Goal: Task Accomplishment & Management: Manage account settings

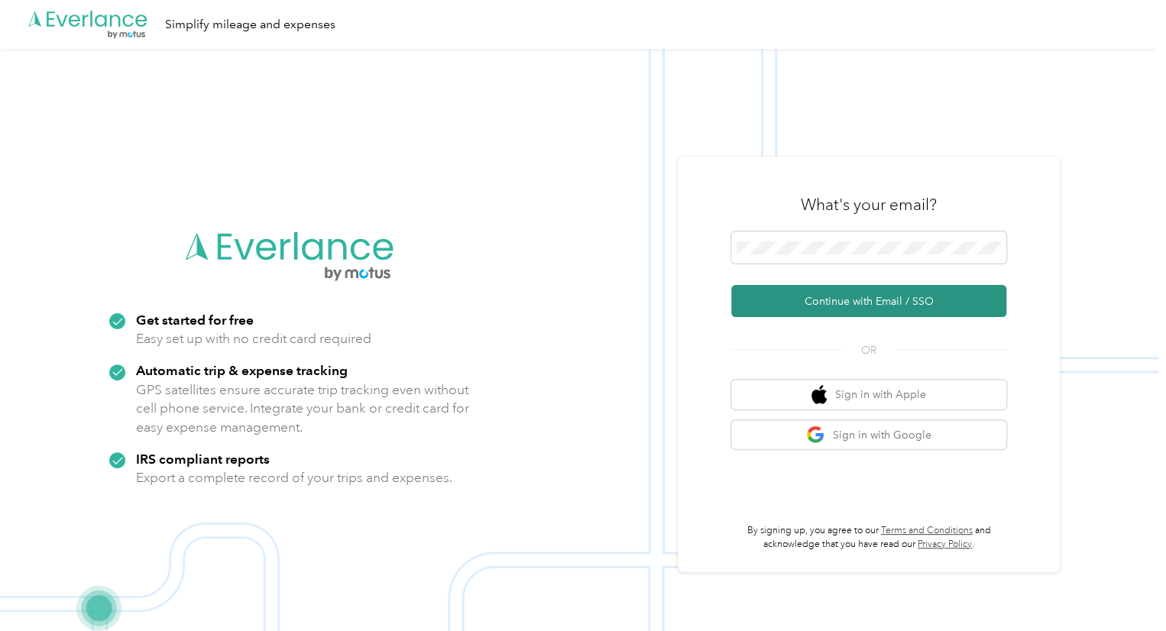
click at [794, 291] on button "Continue with Email / SSO" at bounding box center [868, 301] width 275 height 32
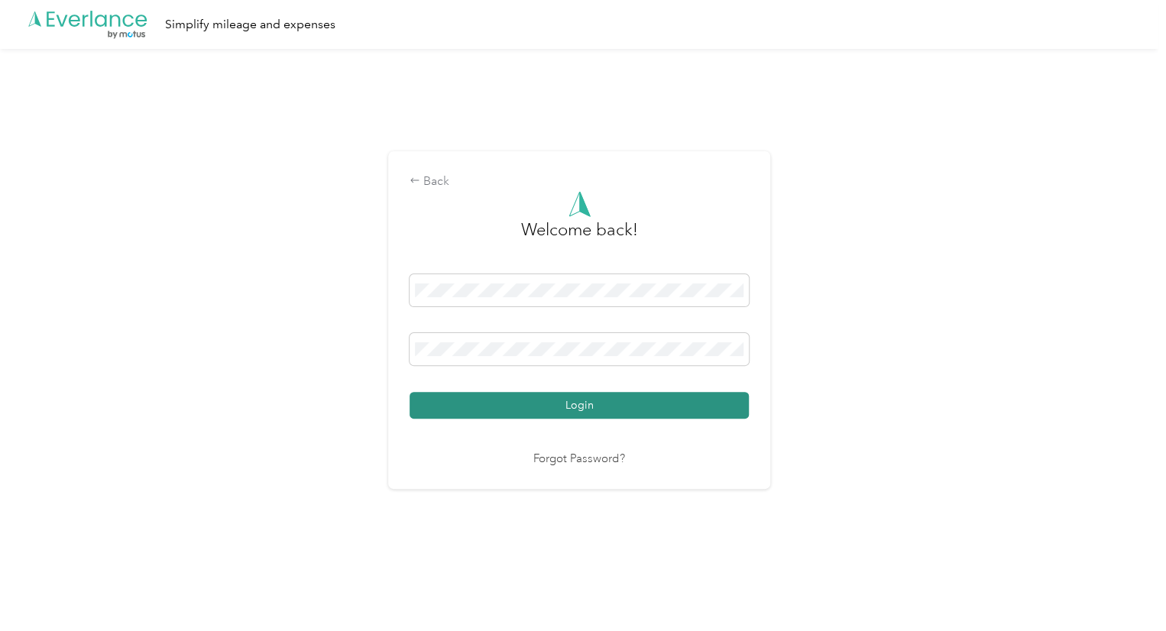
click at [509, 400] on button "Login" at bounding box center [578, 405] width 339 height 27
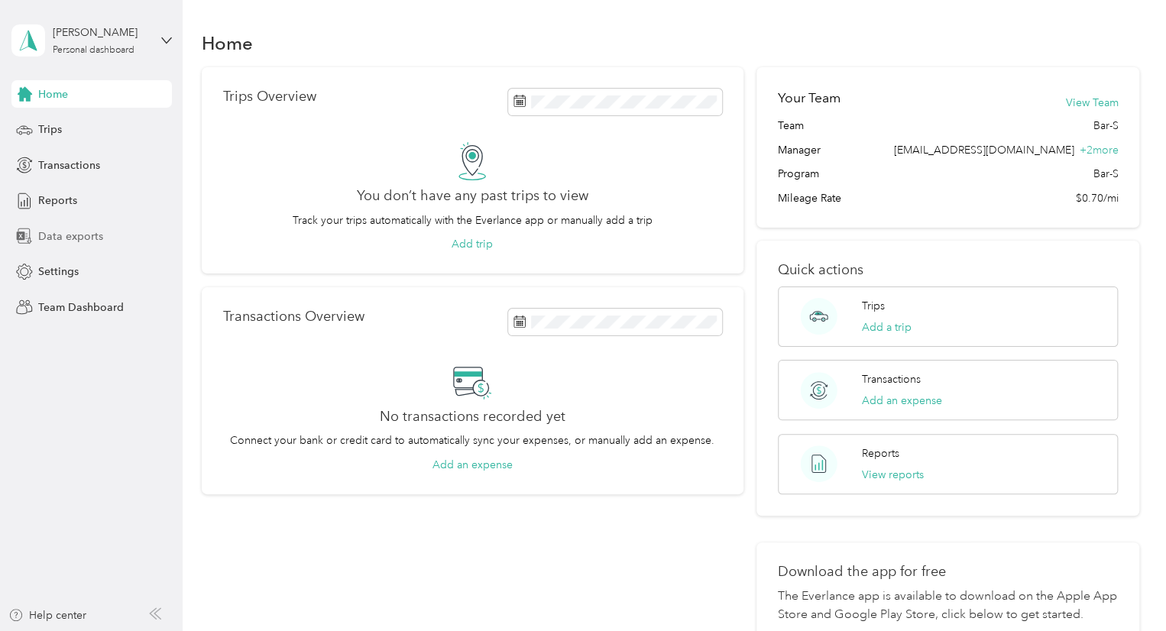
click at [44, 241] on span "Data exports" at bounding box center [70, 236] width 65 height 16
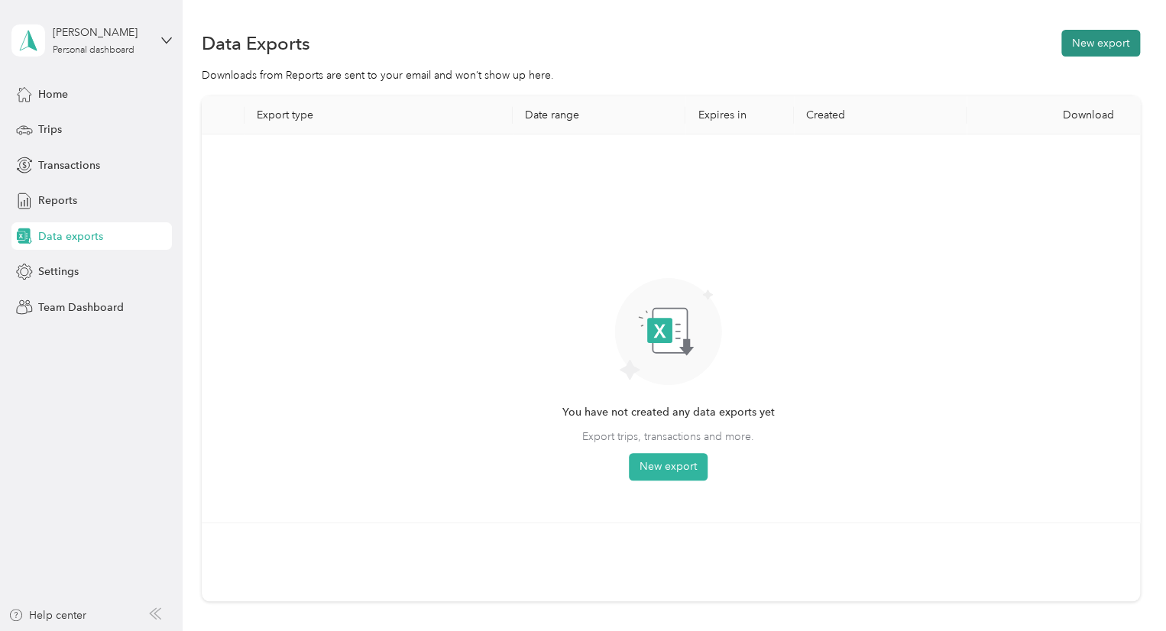
click at [1116, 41] on button "New export" at bounding box center [1100, 43] width 79 height 27
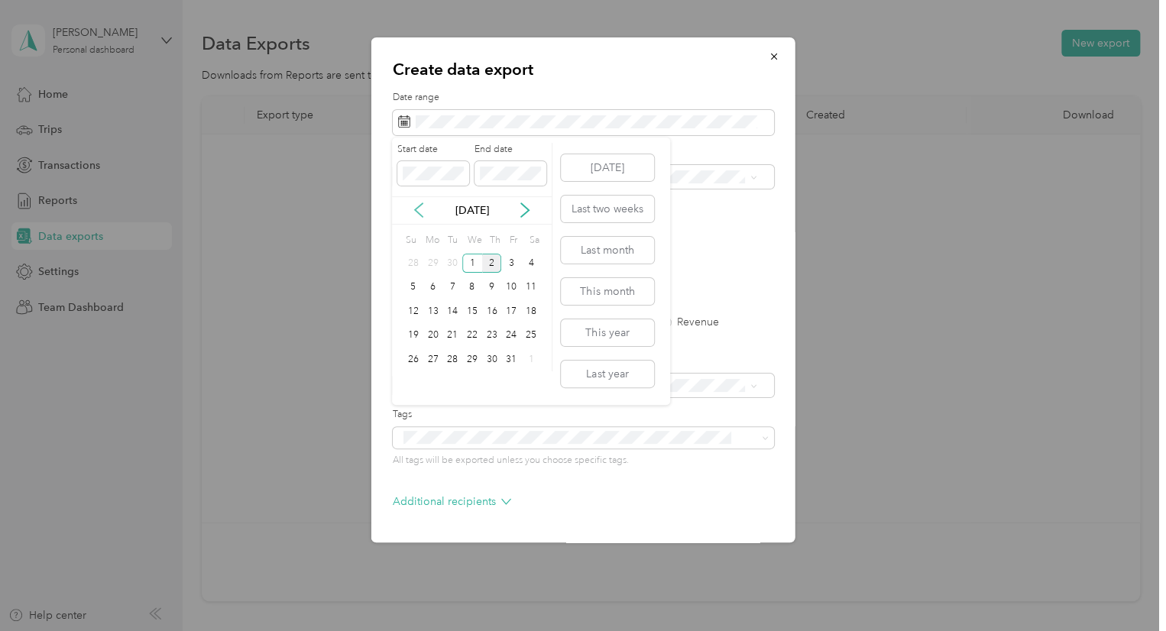
click at [419, 207] on icon at bounding box center [418, 209] width 15 height 15
click at [427, 264] on div "1" at bounding box center [433, 263] width 20 height 19
click at [451, 358] on div "30" at bounding box center [452, 359] width 20 height 19
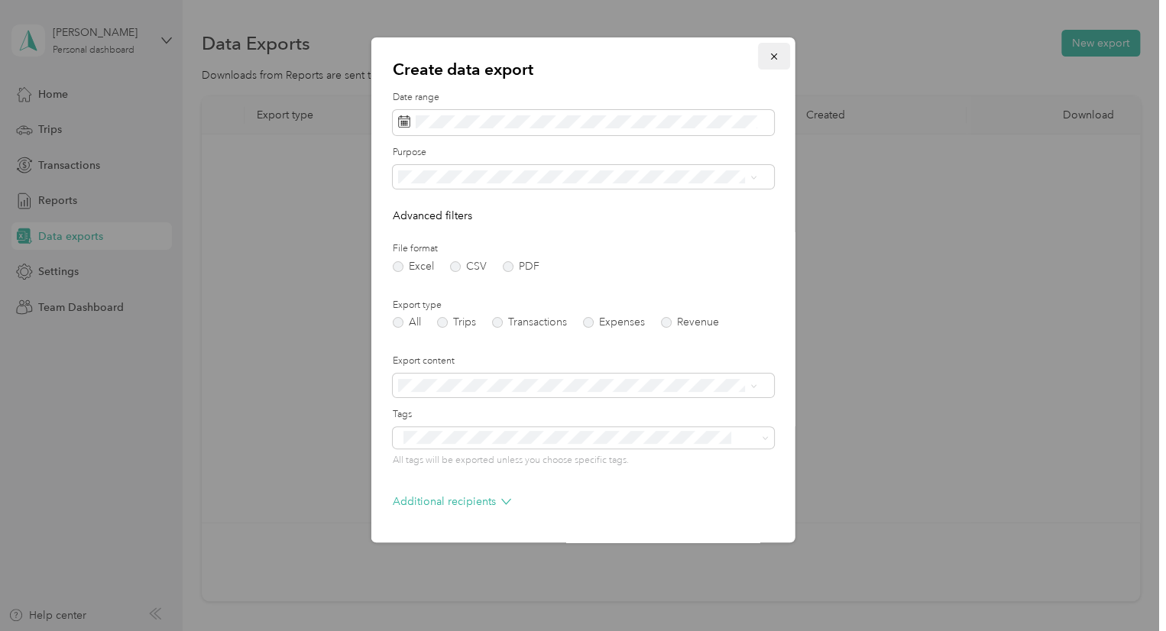
click at [768, 60] on icon "button" at bounding box center [773, 56] width 11 height 11
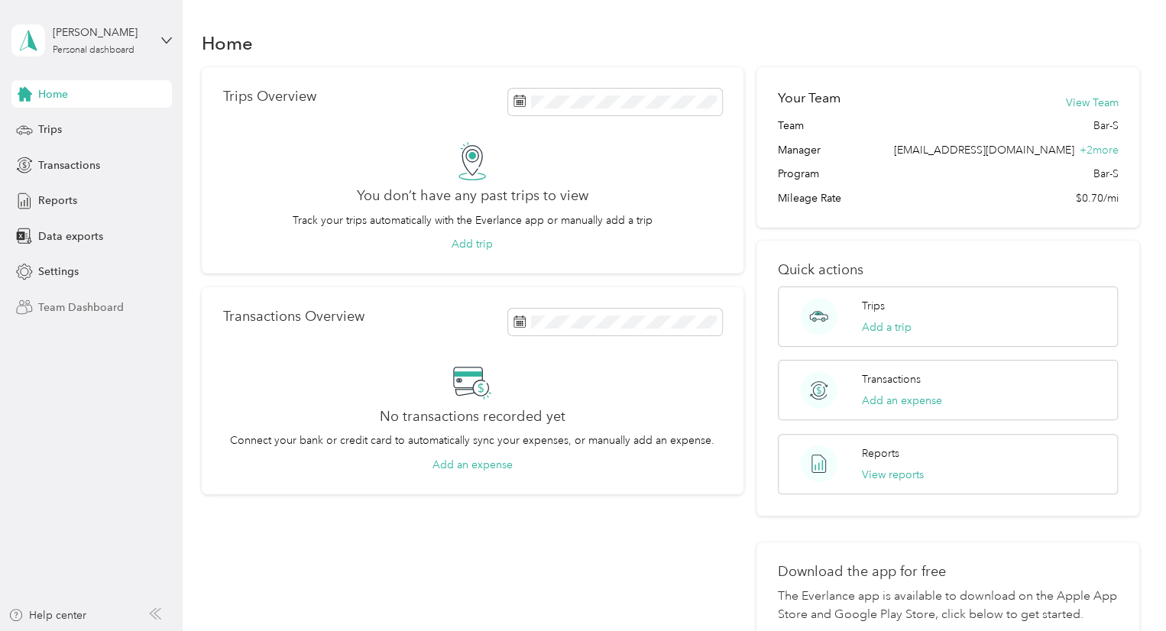
click at [69, 317] on div "Team Dashboard" at bounding box center [91, 307] width 160 height 28
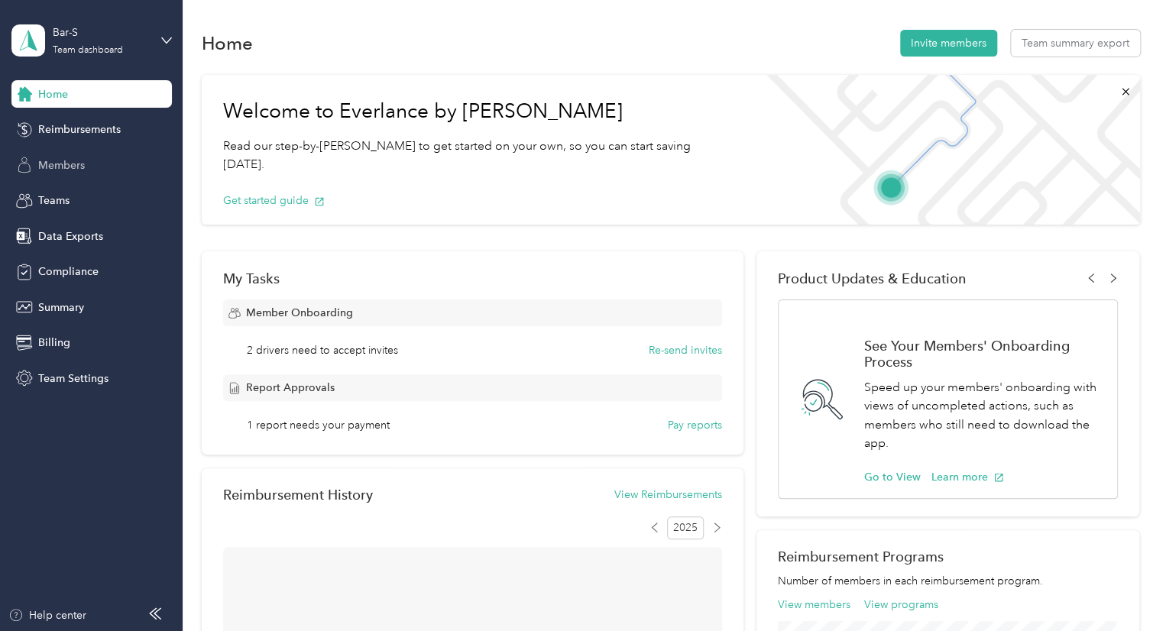
click at [70, 162] on span "Members" at bounding box center [61, 165] width 47 height 16
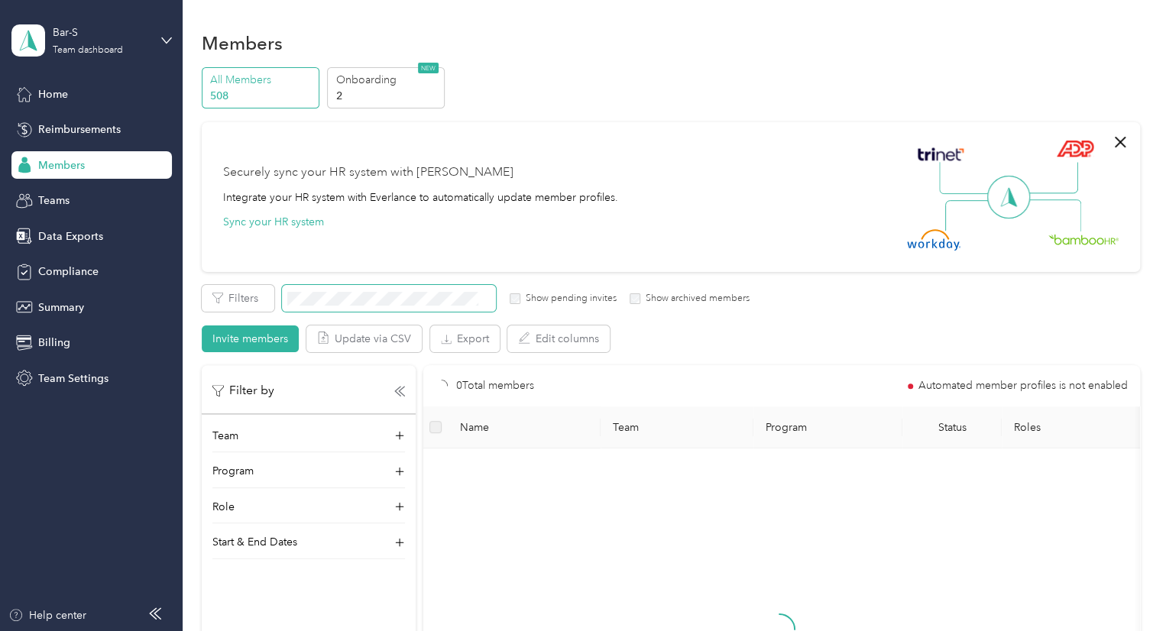
click at [342, 306] on span at bounding box center [389, 298] width 214 height 27
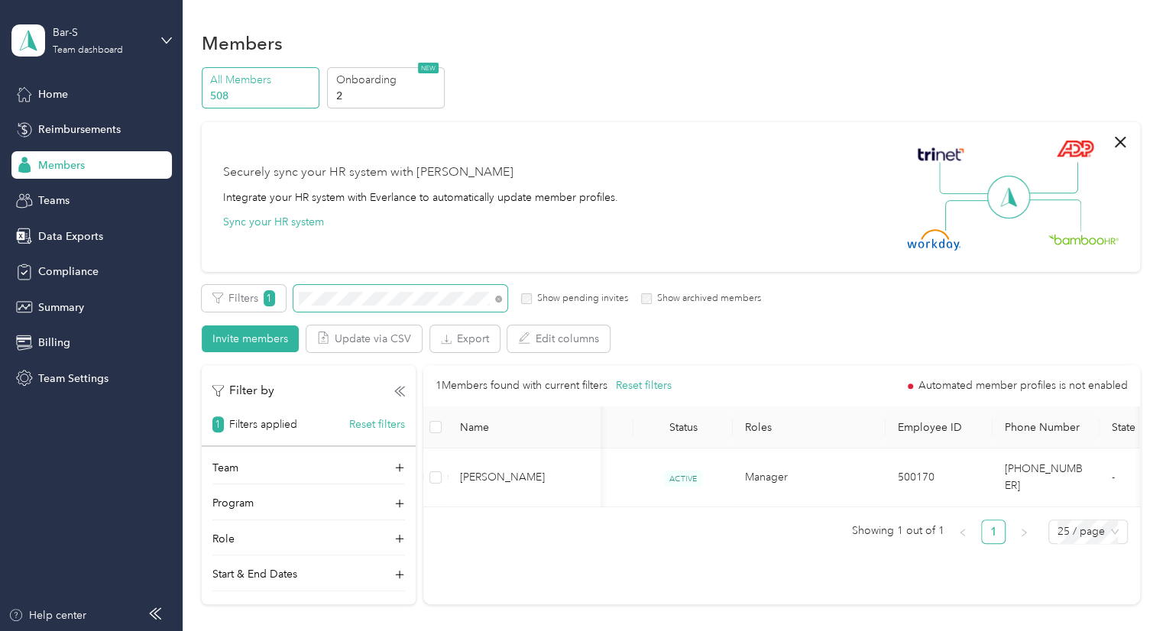
scroll to position [0, 189]
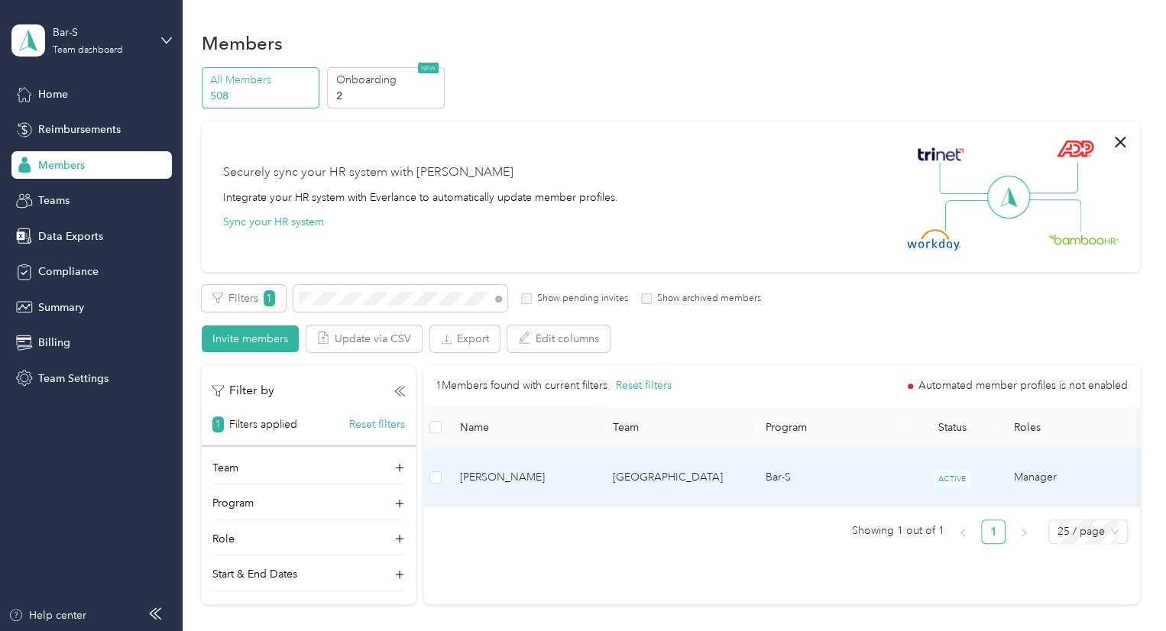
click at [489, 474] on span "[PERSON_NAME]" at bounding box center [524, 477] width 128 height 17
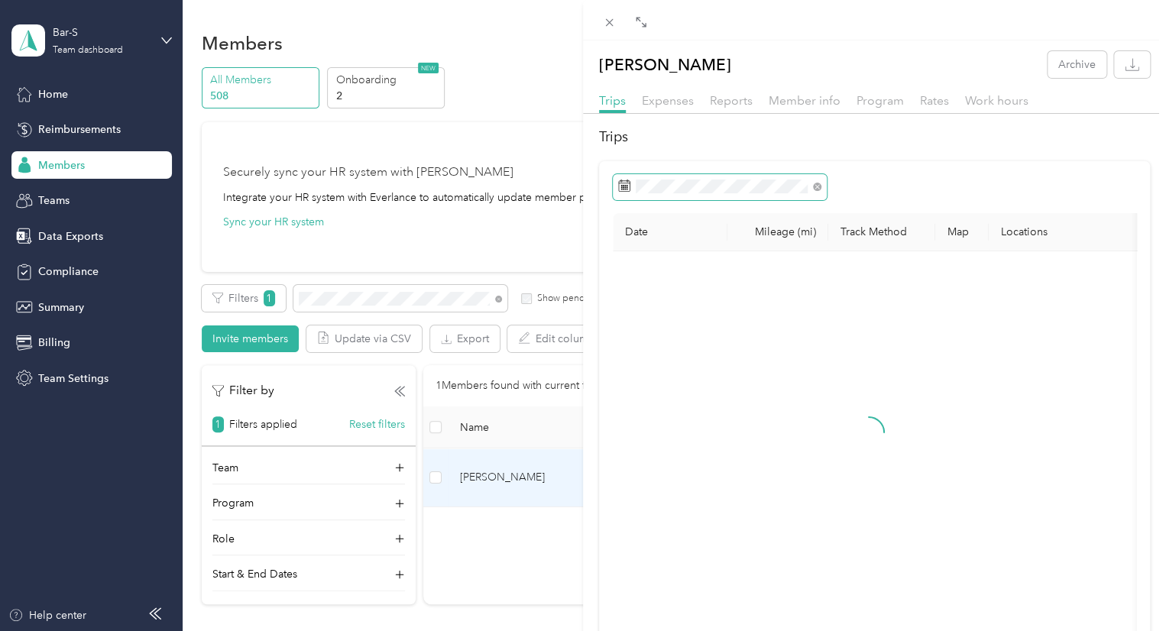
click at [813, 193] on span at bounding box center [720, 187] width 214 height 26
click at [768, 193] on span at bounding box center [720, 187] width 214 height 26
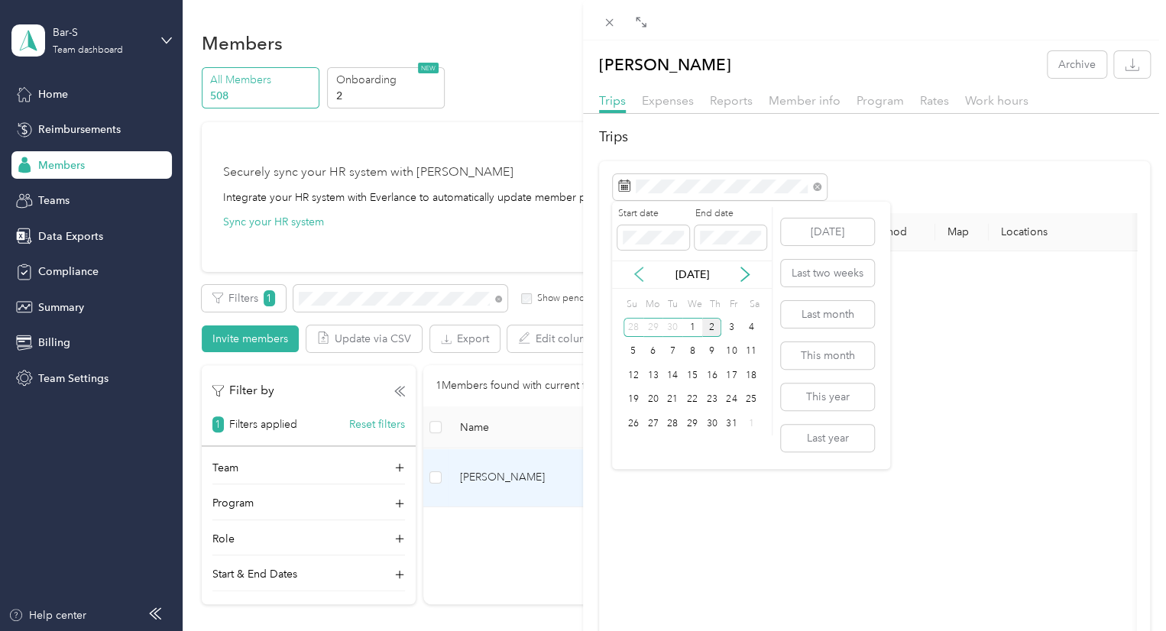
click at [635, 276] on icon at bounding box center [638, 274] width 15 height 15
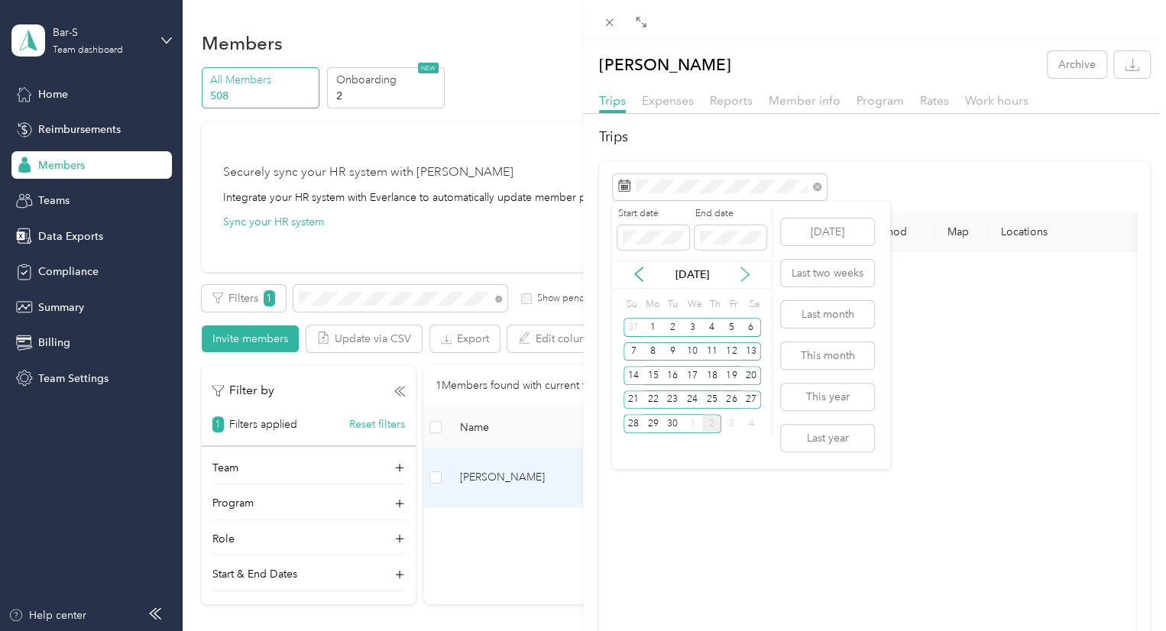
click at [651, 325] on div "1" at bounding box center [653, 327] width 20 height 19
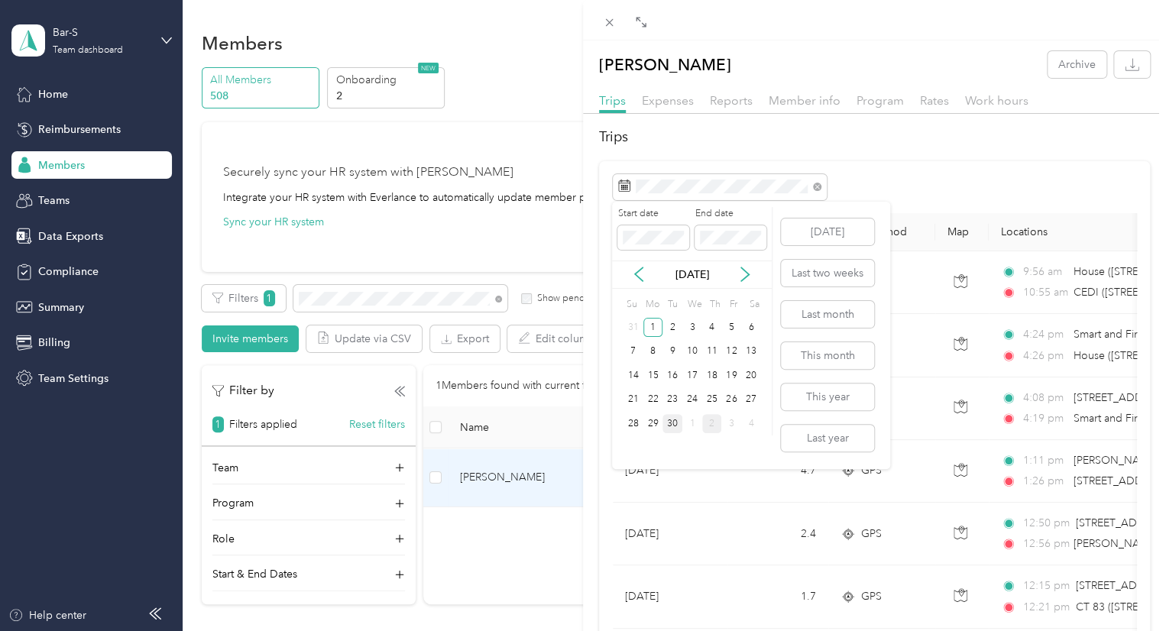
click at [678, 424] on div "30" at bounding box center [672, 423] width 20 height 19
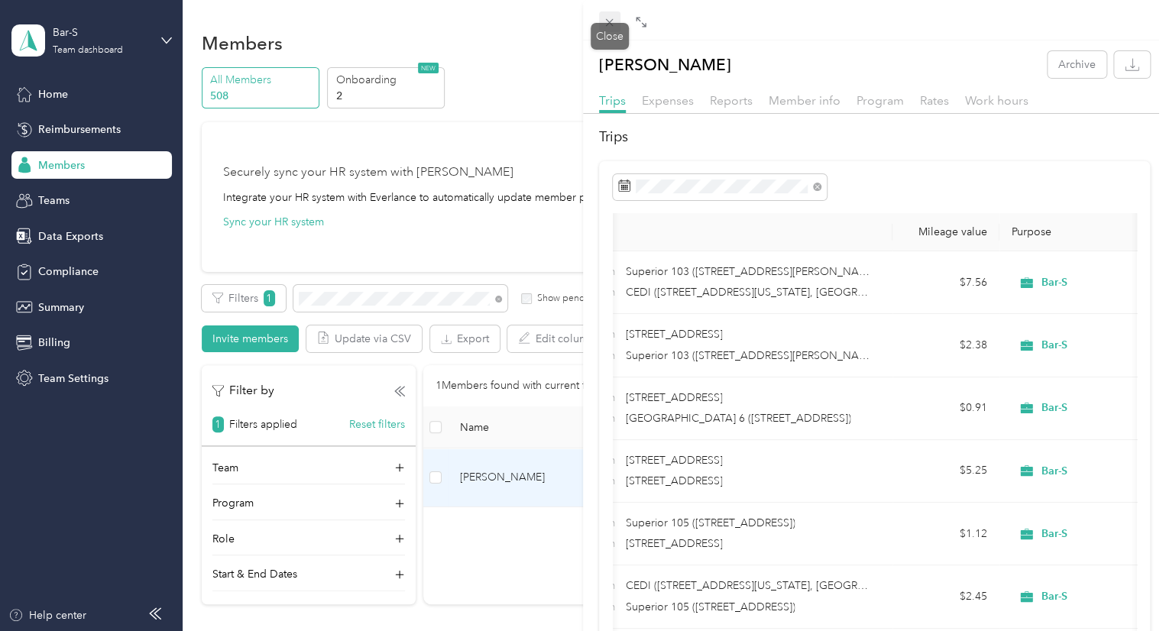
click at [608, 18] on icon at bounding box center [609, 22] width 13 height 13
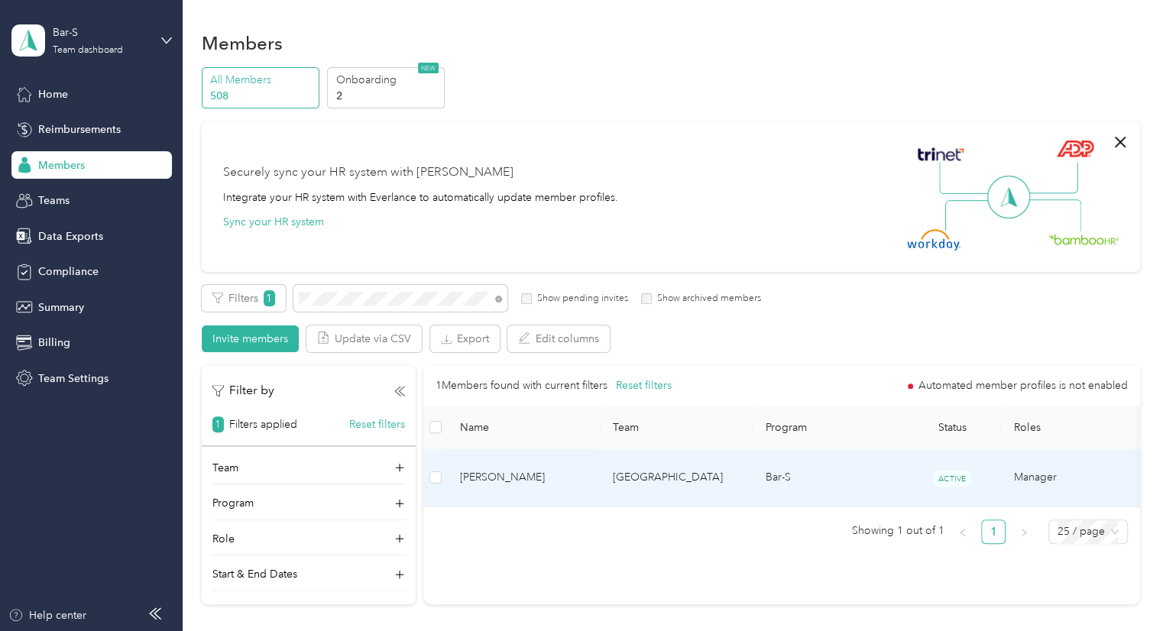
click at [505, 475] on span "[PERSON_NAME]" at bounding box center [524, 477] width 128 height 17
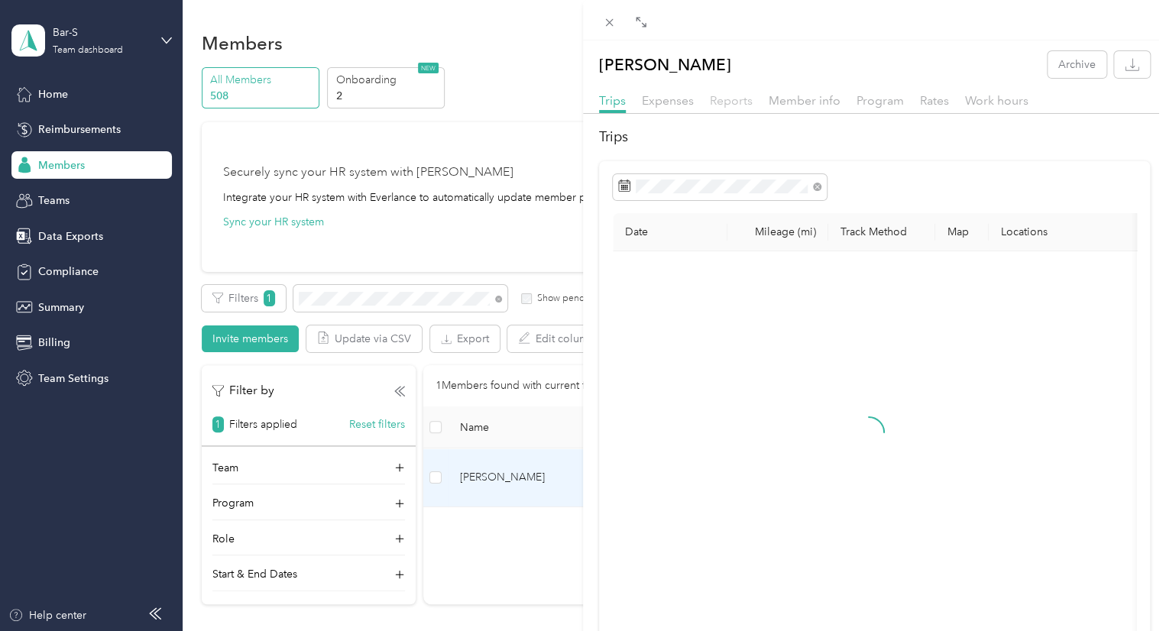
click at [739, 102] on span "Reports" at bounding box center [731, 100] width 43 height 15
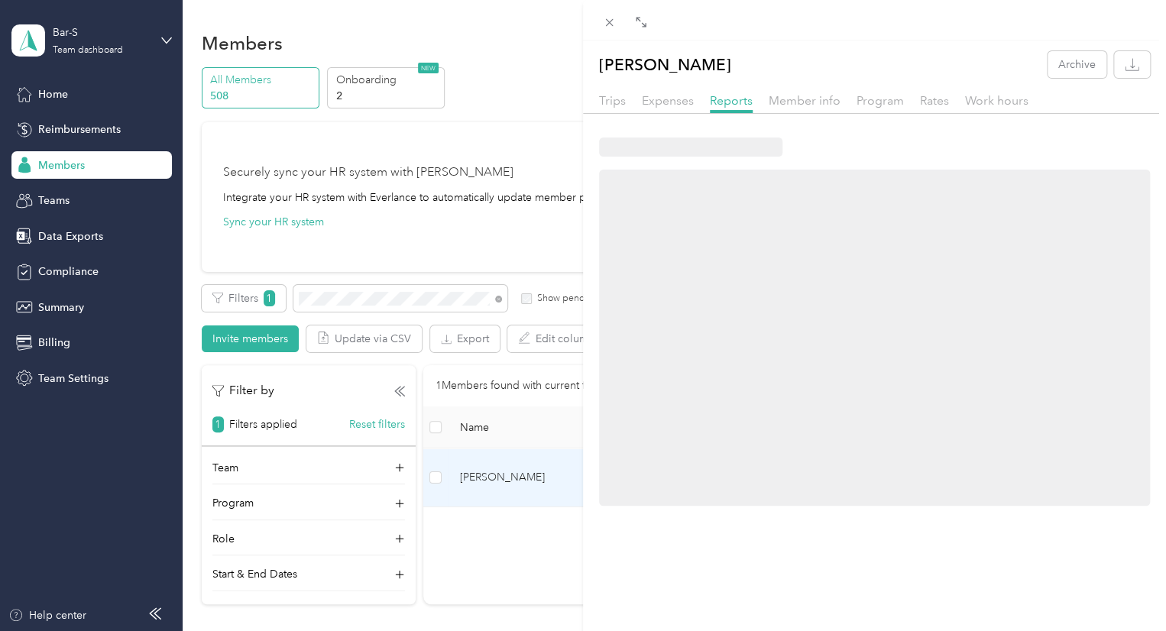
click at [816, 126] on div at bounding box center [874, 414] width 583 height 587
click at [739, 102] on span "Reports" at bounding box center [731, 100] width 43 height 15
click at [805, 105] on span "Member info" at bounding box center [804, 100] width 72 height 15
click at [614, 101] on span "Trips" at bounding box center [612, 100] width 27 height 15
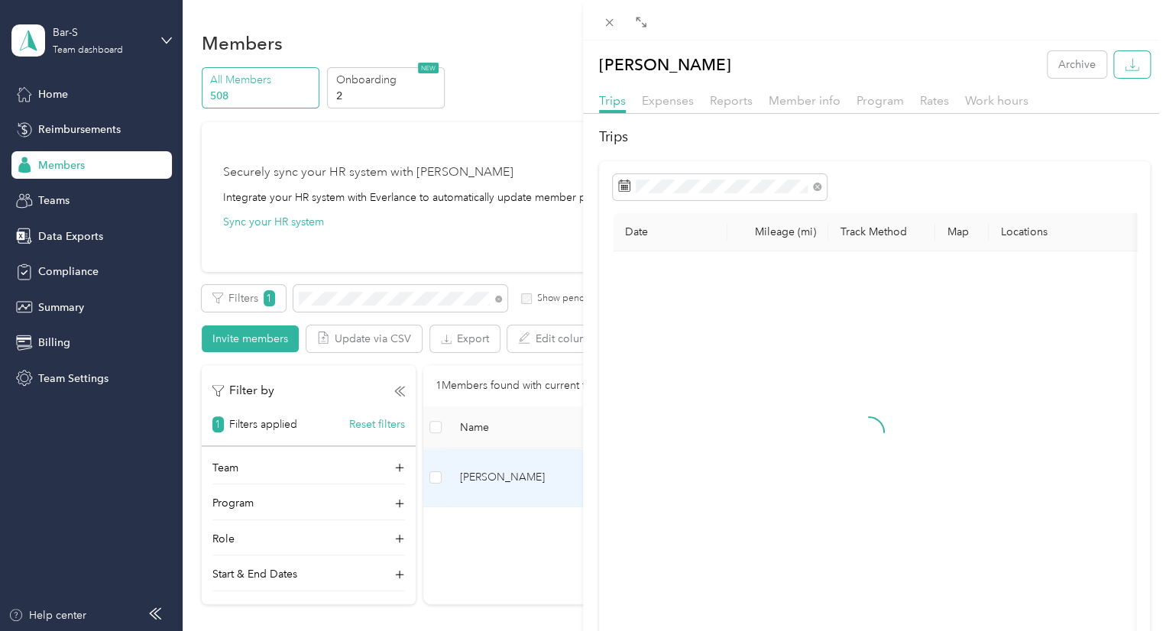
click at [1126, 71] on icon "button" at bounding box center [1131, 64] width 15 height 15
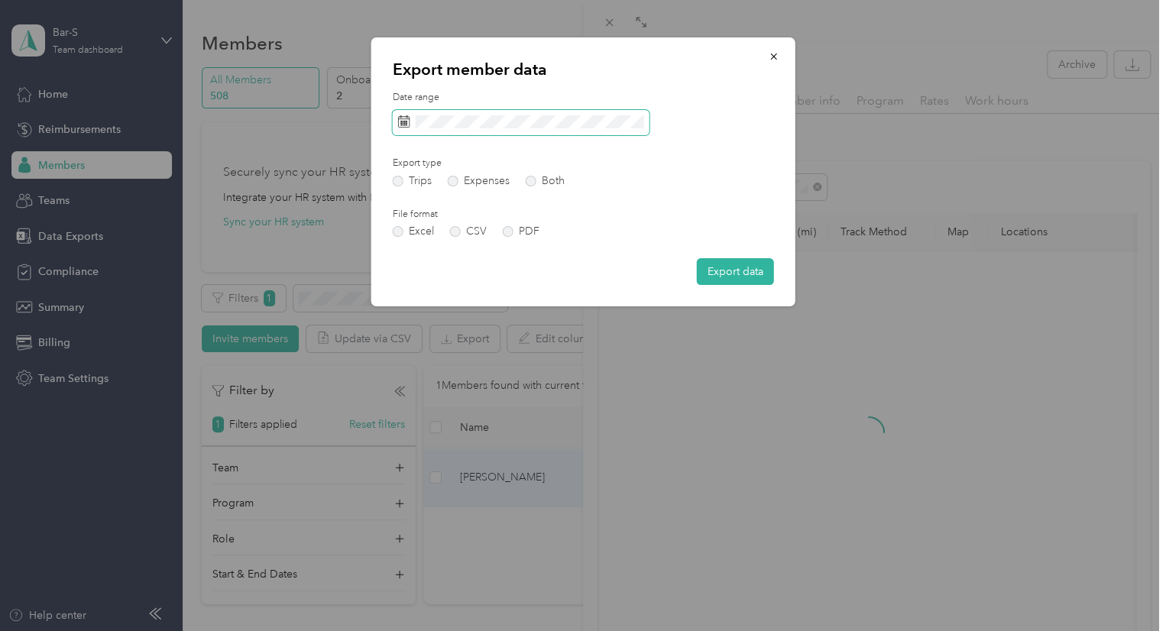
click at [471, 129] on span at bounding box center [521, 123] width 257 height 26
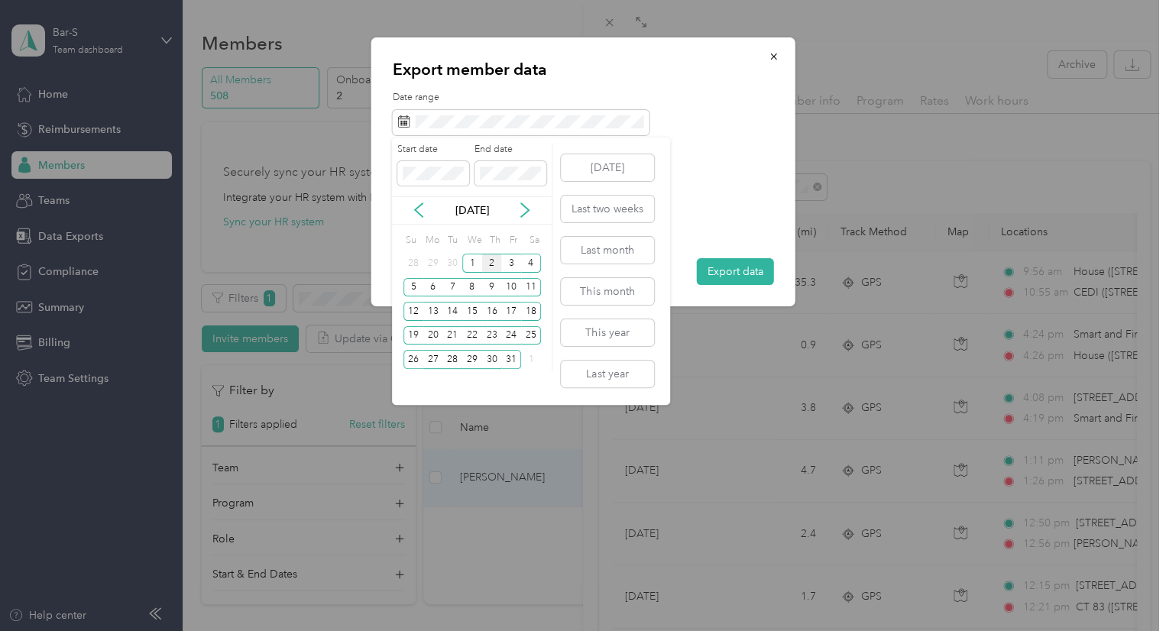
click at [412, 218] on div "[DATE]" at bounding box center [472, 210] width 160 height 28
click at [412, 211] on icon at bounding box center [418, 209] width 15 height 15
click at [424, 206] on icon at bounding box center [418, 209] width 15 height 15
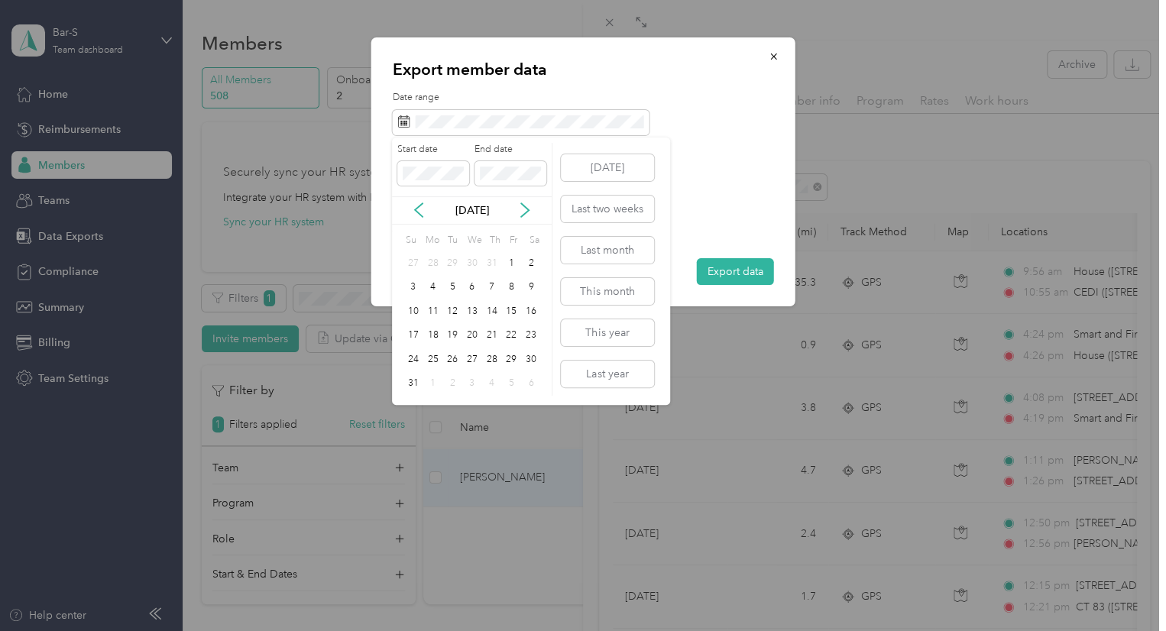
click at [516, 212] on div "[DATE]" at bounding box center [472, 210] width 160 height 16
click at [526, 210] on icon at bounding box center [524, 209] width 15 height 15
click at [435, 260] on div "1" at bounding box center [433, 263] width 20 height 19
click at [451, 351] on div "30" at bounding box center [452, 359] width 20 height 19
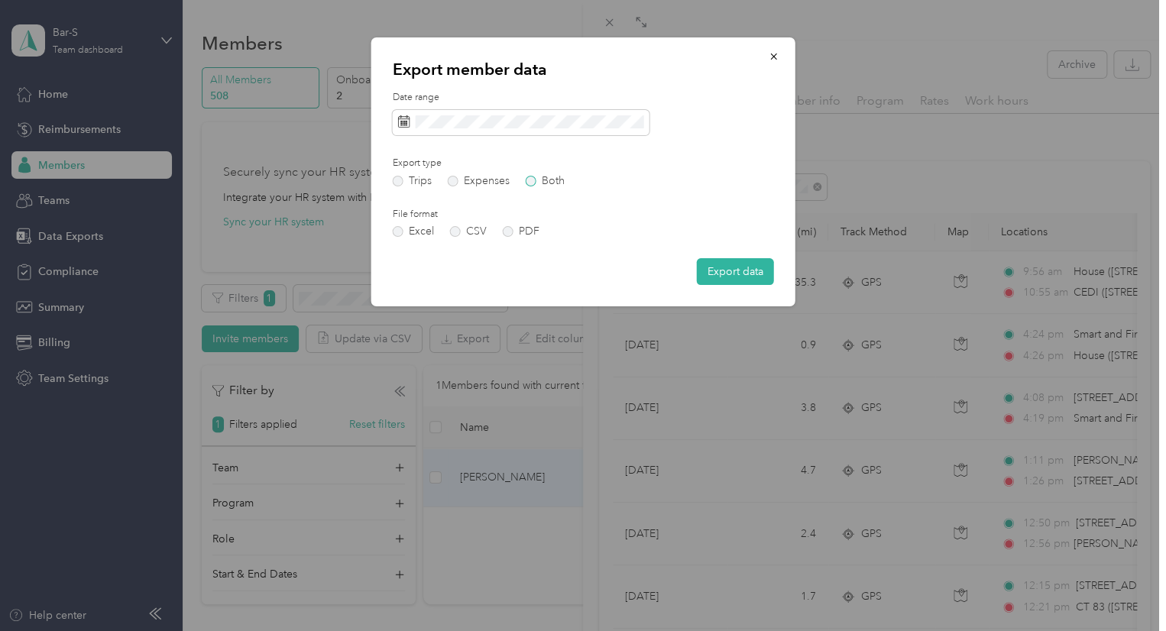
click at [549, 181] on label "Both" at bounding box center [545, 181] width 39 height 11
click at [745, 276] on button "Export data" at bounding box center [735, 271] width 77 height 27
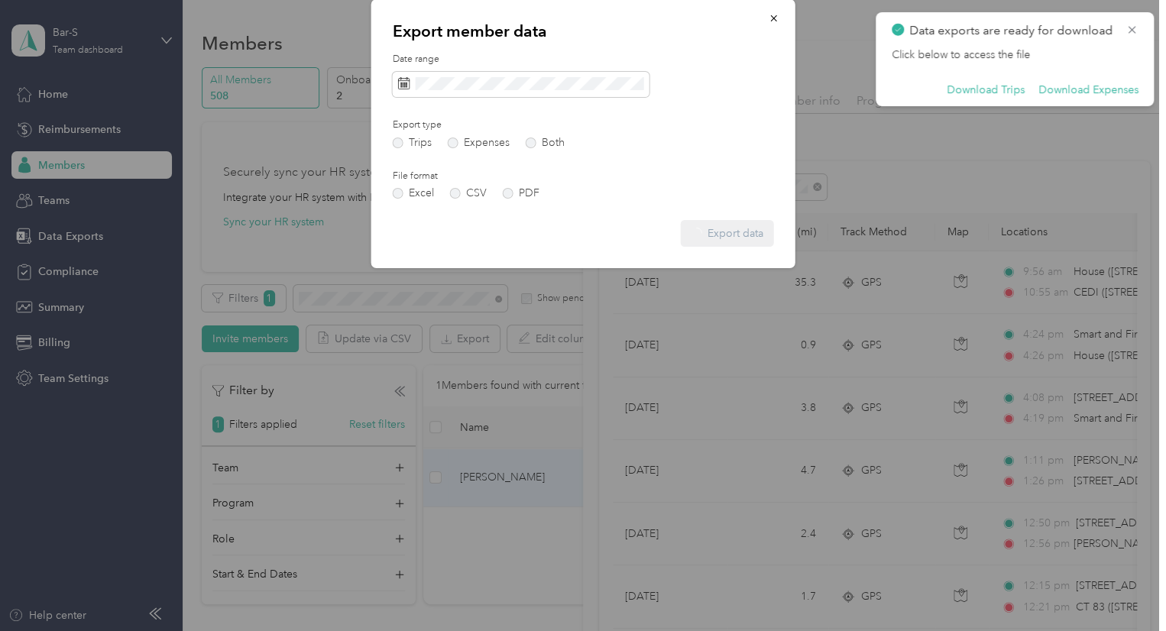
click at [973, 93] on span "Work hours" at bounding box center [996, 100] width 63 height 15
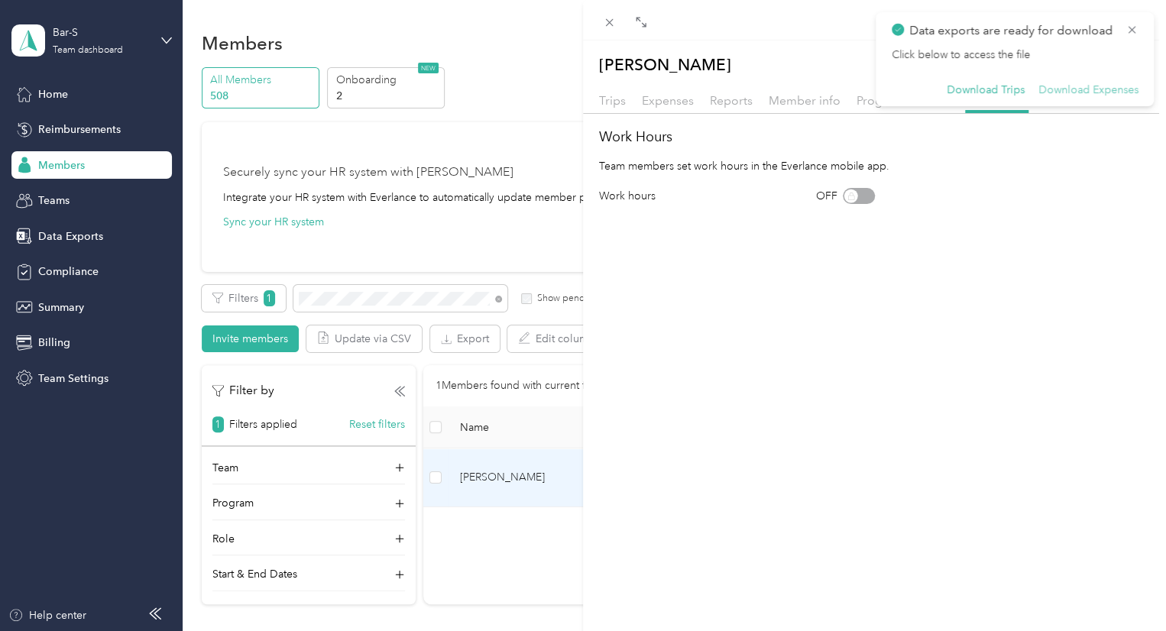
click at [1082, 95] on button "Download Expenses" at bounding box center [1088, 90] width 100 height 14
click at [1063, 89] on button "Download Expenses" at bounding box center [1088, 90] width 100 height 14
click at [995, 92] on button "Download Trips" at bounding box center [985, 90] width 78 height 14
click at [921, 279] on div "[PERSON_NAME] Archive Trips Expenses Reports Member info Program Rates Work hou…" at bounding box center [874, 355] width 583 height 631
click at [971, 89] on button "Download Trips" at bounding box center [985, 90] width 78 height 14
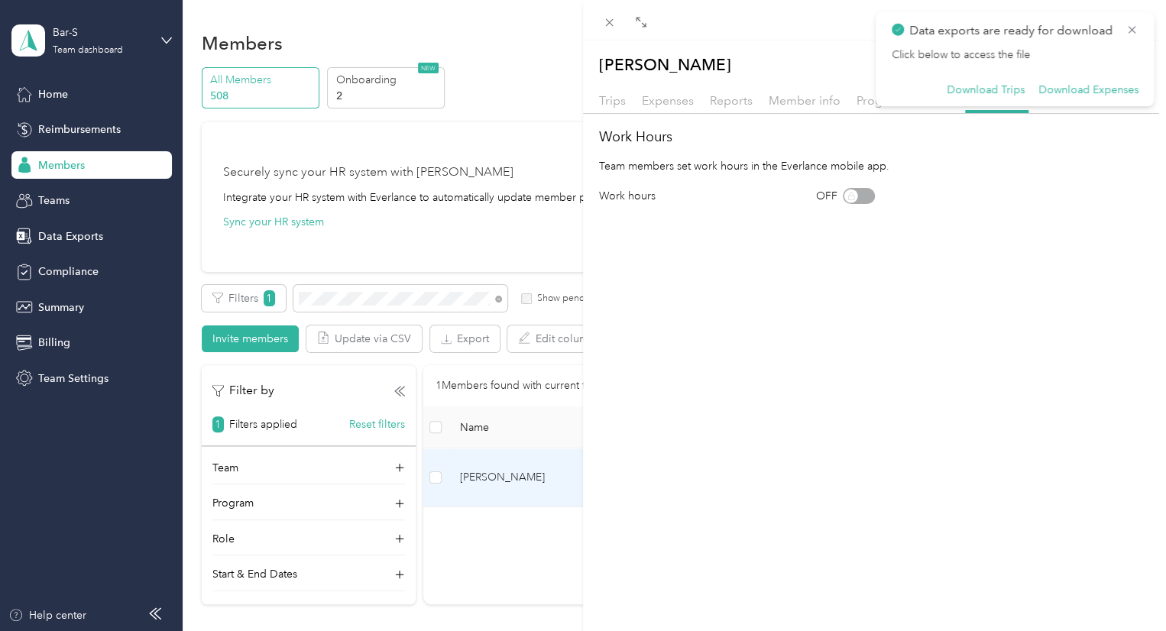
click at [1036, 267] on div "[PERSON_NAME] Archive Trips Expenses Reports Member info Program Rates Work hou…" at bounding box center [874, 355] width 583 height 631
click at [1131, 32] on icon at bounding box center [1131, 30] width 12 height 14
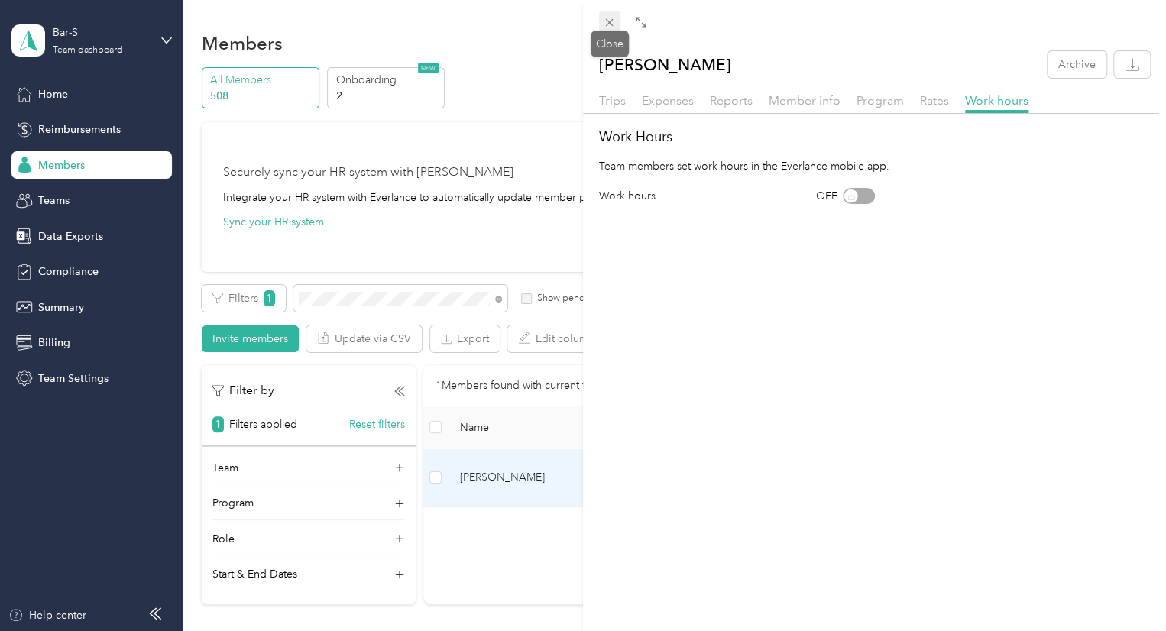
click at [608, 21] on icon at bounding box center [610, 23] width 8 height 8
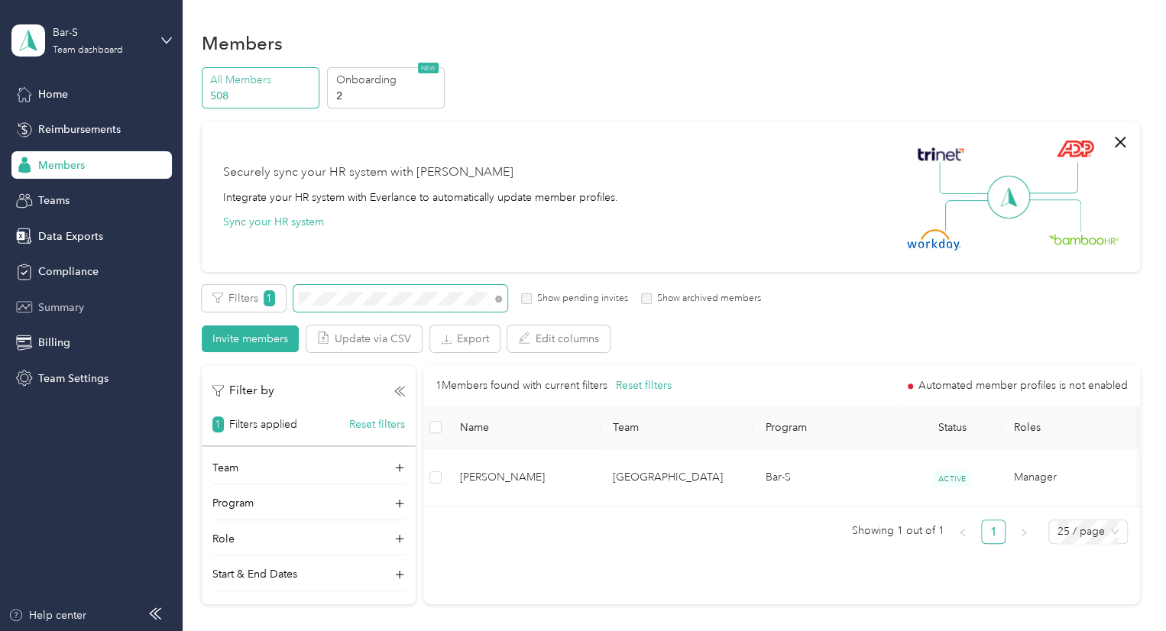
click at [149, 302] on section "Bar-S Team dashboard Home Reimbursements Members Teams Data Exports Compliance …" at bounding box center [579, 315] width 1158 height 631
drag, startPoint x: 413, startPoint y: 306, endPoint x: 254, endPoint y: 303, distance: 158.2
click at [254, 303] on div "Filters 1 Show pending invites Show archived members" at bounding box center [482, 298] width 560 height 27
click at [295, 303] on span at bounding box center [400, 298] width 214 height 27
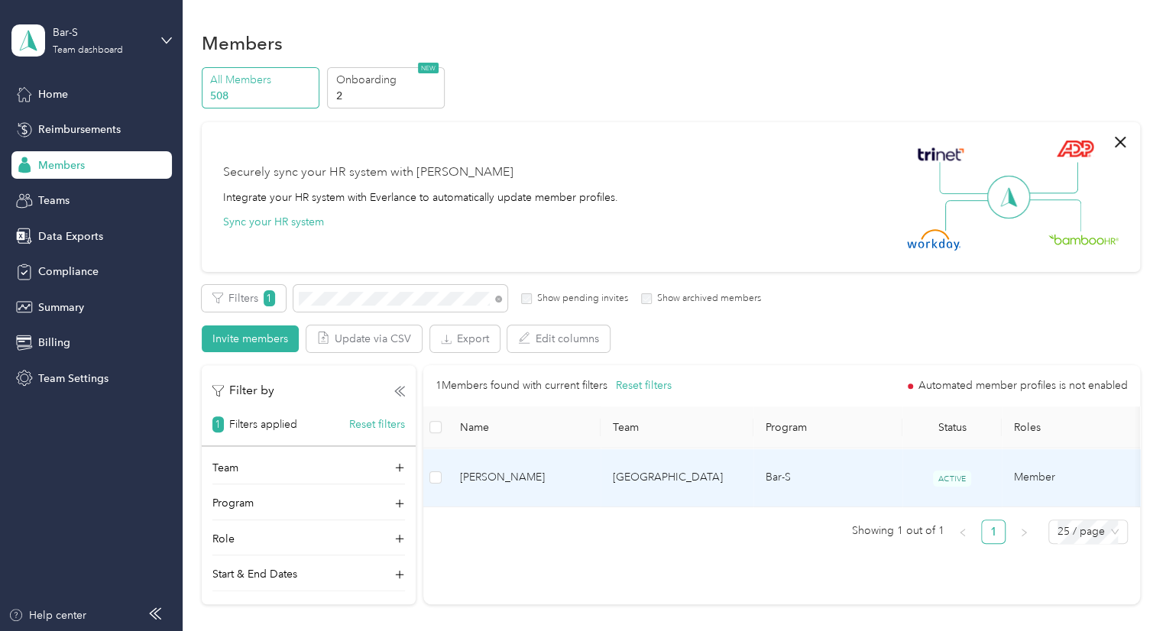
click at [490, 469] on span "[PERSON_NAME]" at bounding box center [524, 477] width 128 height 17
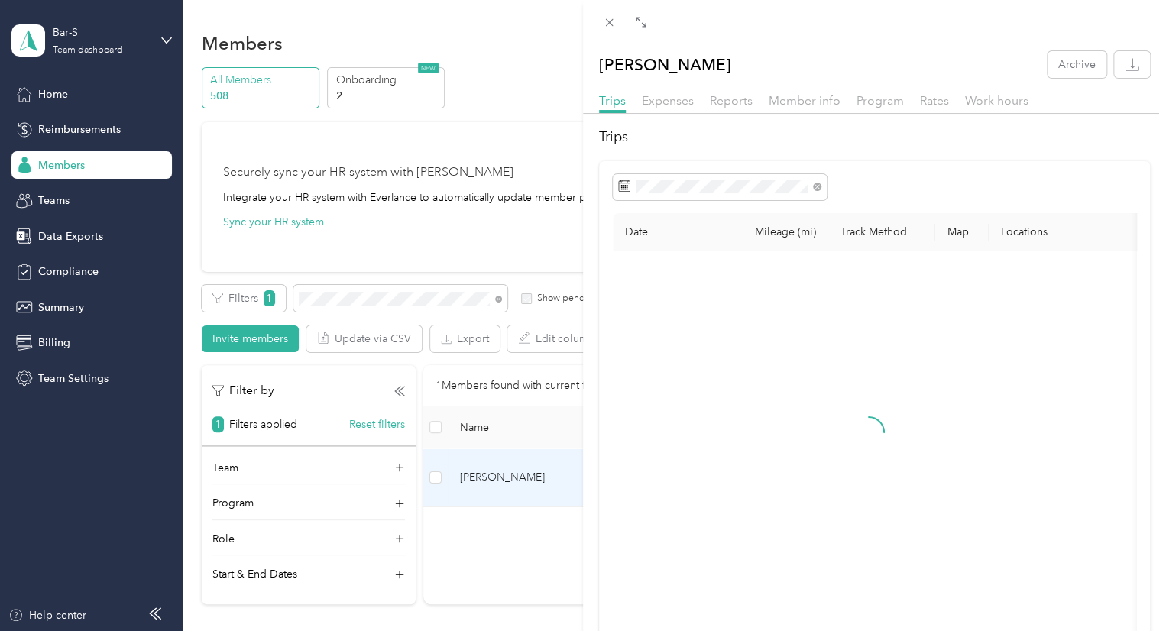
click at [645, 278] on icon at bounding box center [638, 273] width 15 height 15
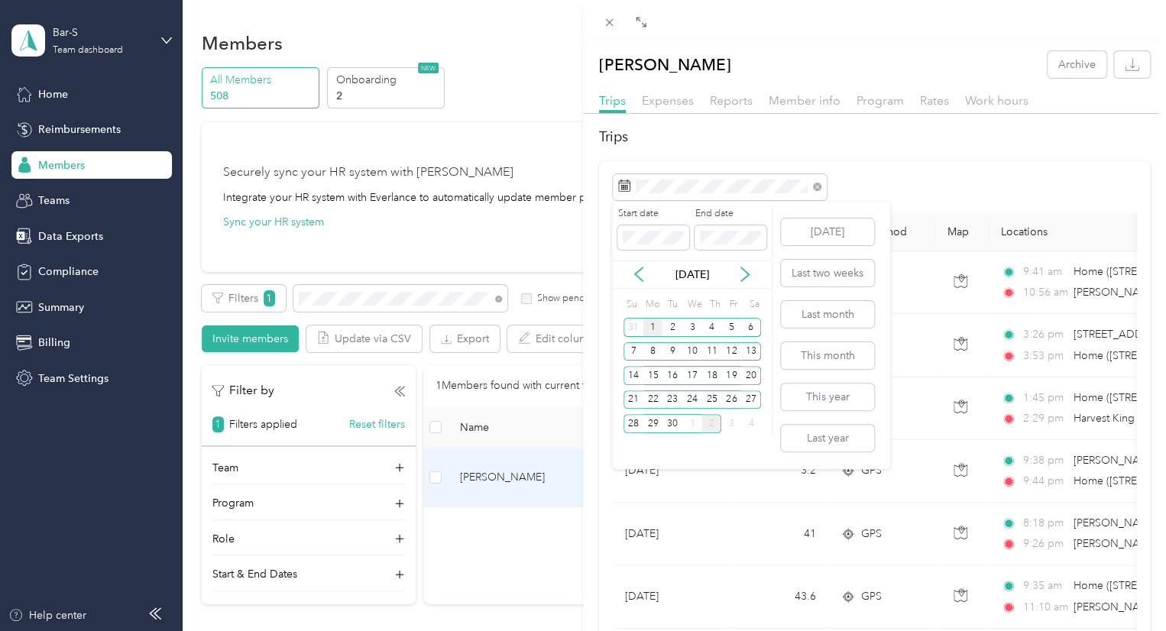
click at [655, 327] on div "1" at bounding box center [653, 327] width 20 height 19
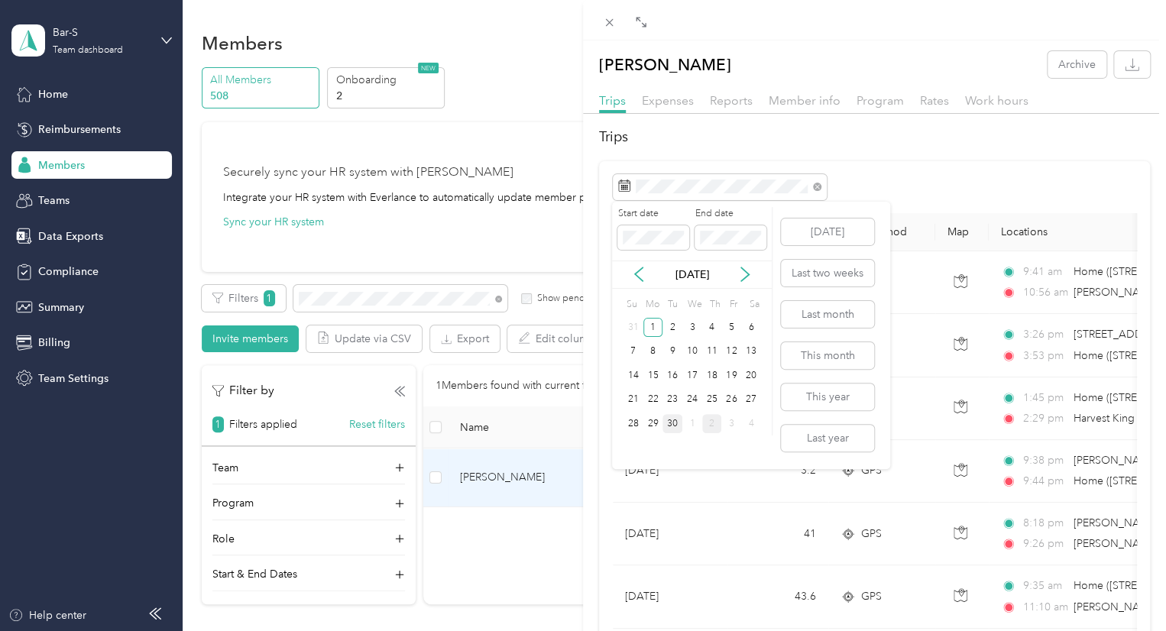
click at [671, 425] on div "30" at bounding box center [672, 423] width 20 height 19
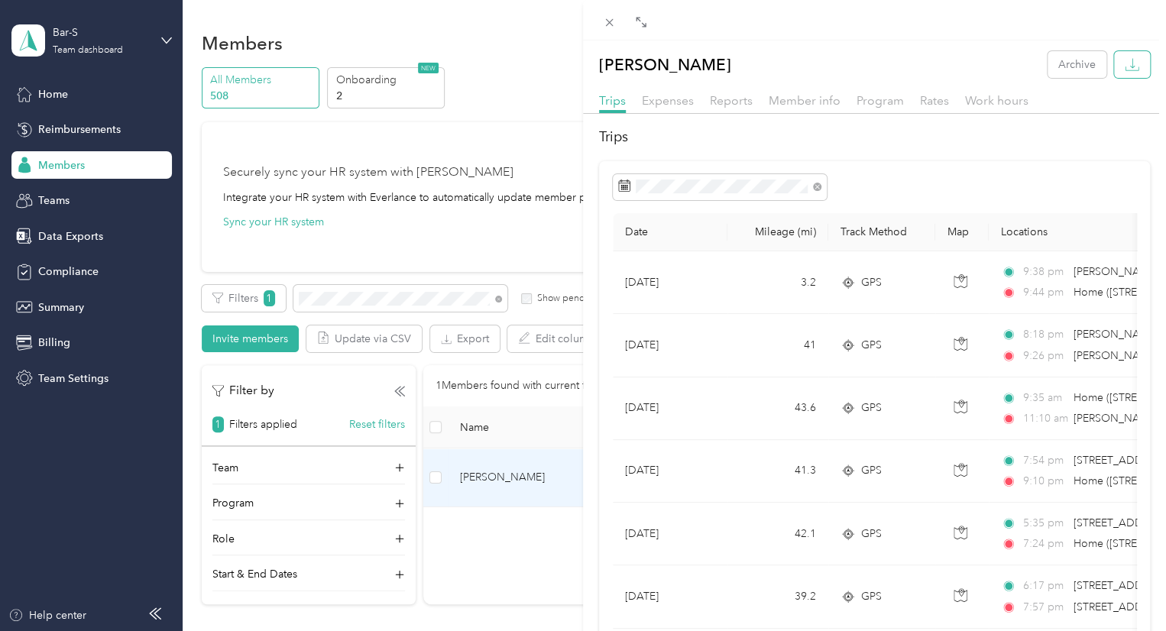
click at [1127, 66] on icon "button" at bounding box center [1131, 64] width 15 height 15
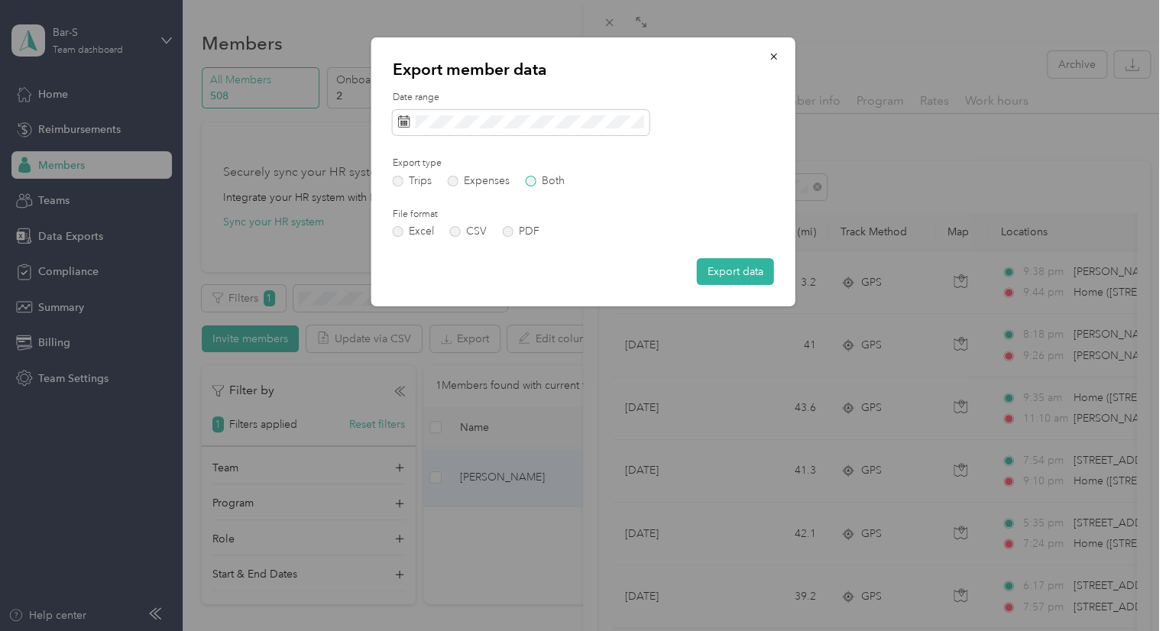
click at [535, 182] on label "Both" at bounding box center [545, 181] width 39 height 11
click at [738, 273] on button "Export data" at bounding box center [735, 271] width 77 height 27
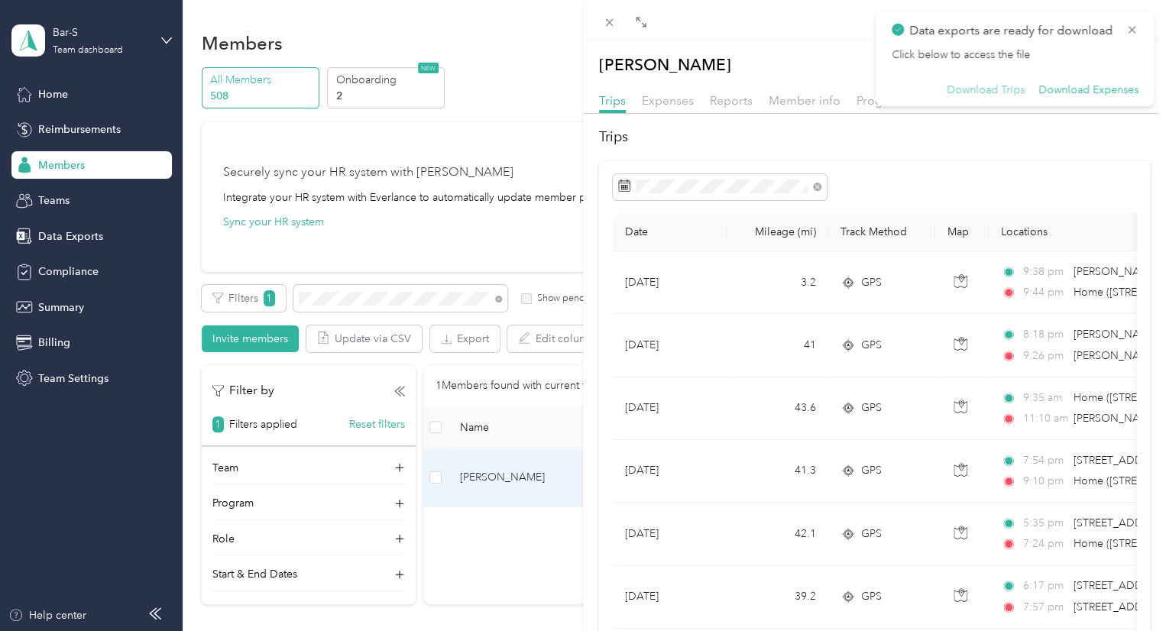
click at [1004, 96] on button "Download Trips" at bounding box center [985, 90] width 78 height 14
click at [900, 174] on div at bounding box center [875, 187] width 524 height 26
click at [1130, 31] on icon at bounding box center [1131, 30] width 12 height 14
click at [941, 193] on div at bounding box center [875, 187] width 524 height 26
click at [1131, 31] on div at bounding box center [874, 20] width 583 height 40
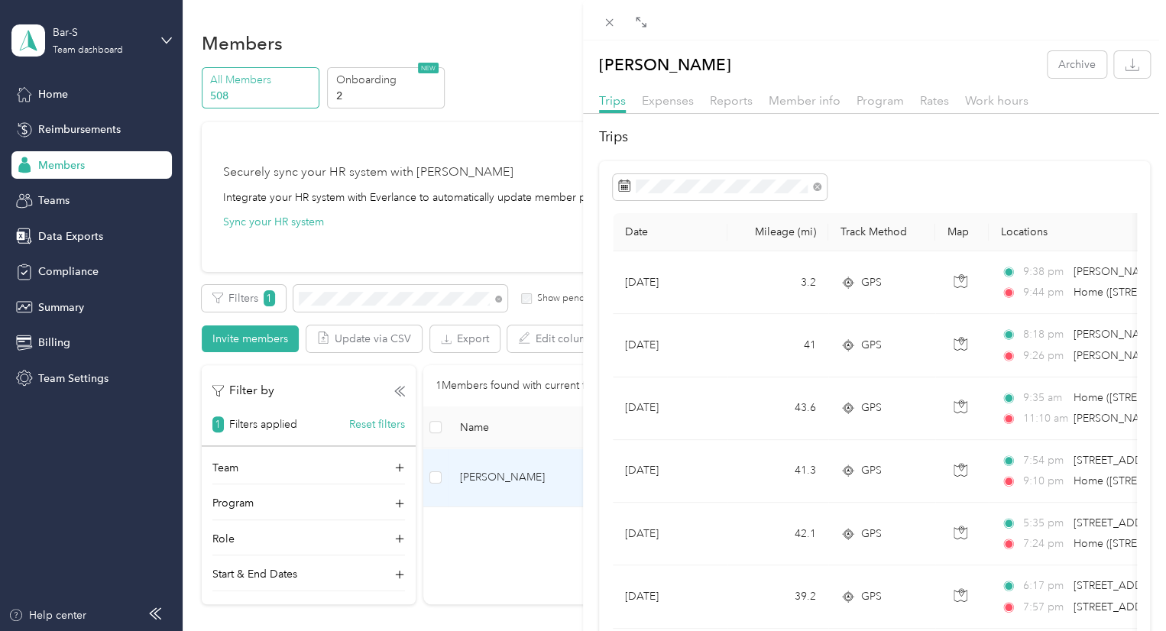
click at [1131, 31] on div at bounding box center [874, 20] width 583 height 40
click at [1131, 29] on div at bounding box center [874, 20] width 583 height 40
click at [1130, 29] on div at bounding box center [874, 20] width 583 height 40
click at [768, 37] on div at bounding box center [874, 20] width 583 height 40
click at [1121, 20] on div at bounding box center [874, 20] width 583 height 40
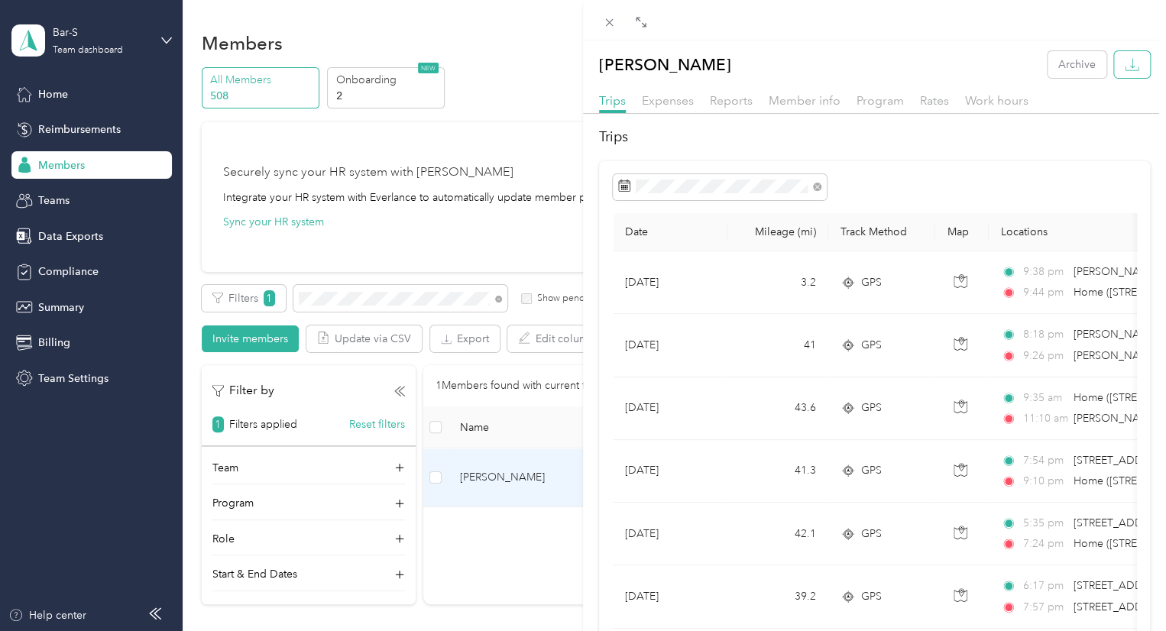
click at [1124, 71] on icon "button" at bounding box center [1131, 64] width 15 height 15
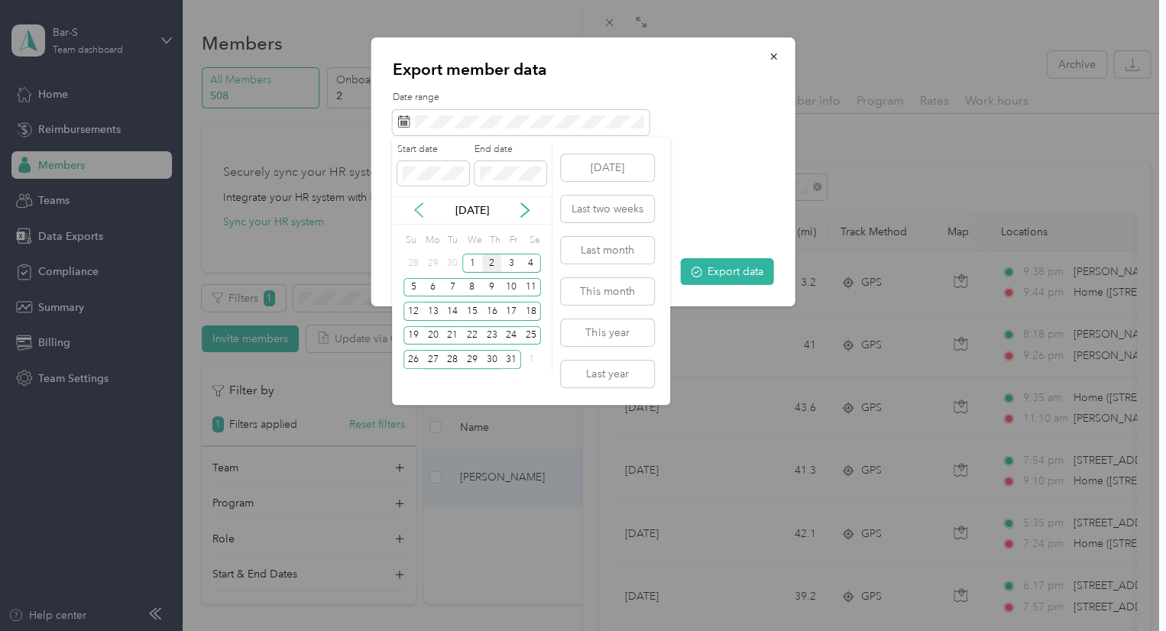
click at [422, 206] on icon at bounding box center [418, 209] width 15 height 15
click at [434, 263] on div "1" at bounding box center [433, 263] width 20 height 19
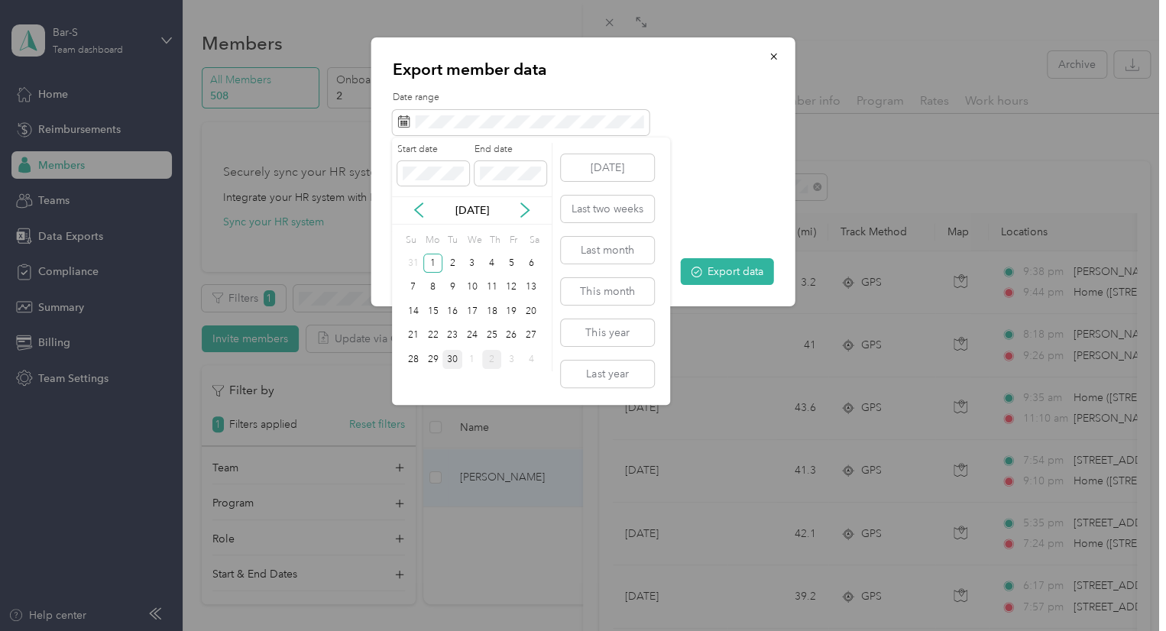
click at [450, 358] on div "30" at bounding box center [452, 359] width 20 height 19
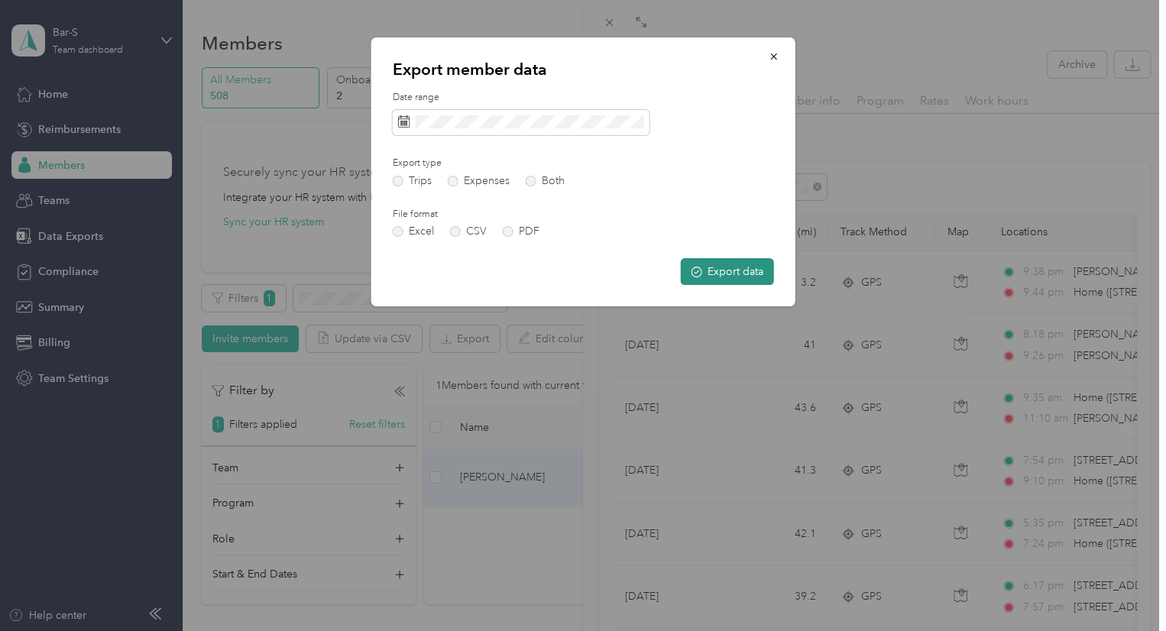
click at [724, 268] on button "Export data" at bounding box center [727, 271] width 93 height 27
click at [727, 277] on div "Export data" at bounding box center [583, 271] width 381 height 27
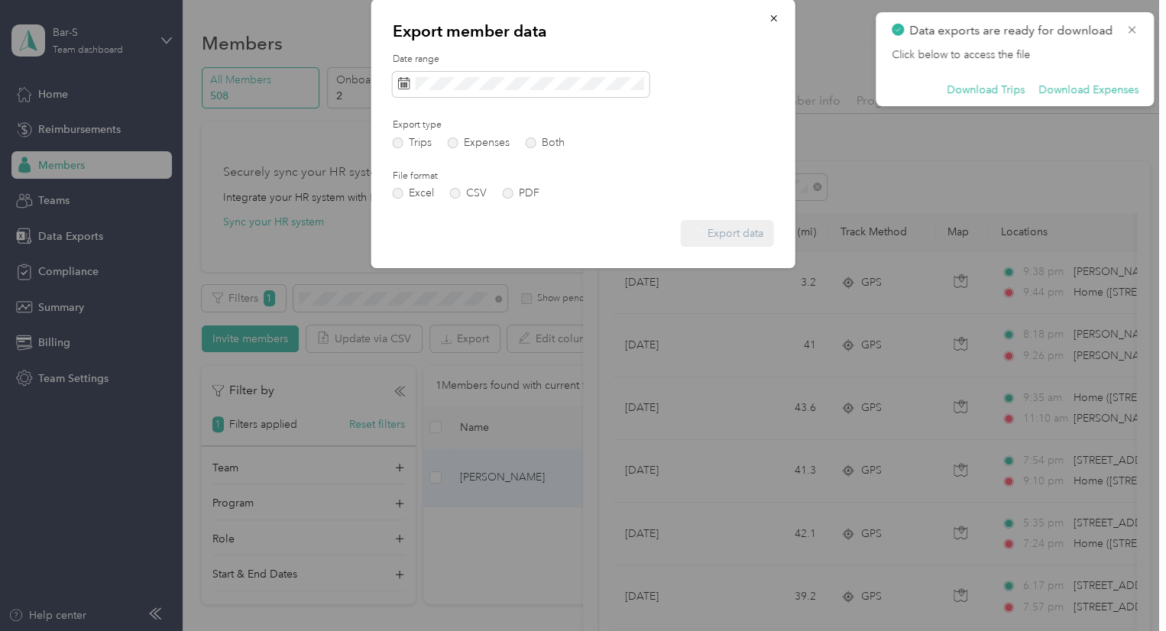
click at [998, 96] on span "Work hours" at bounding box center [996, 100] width 63 height 15
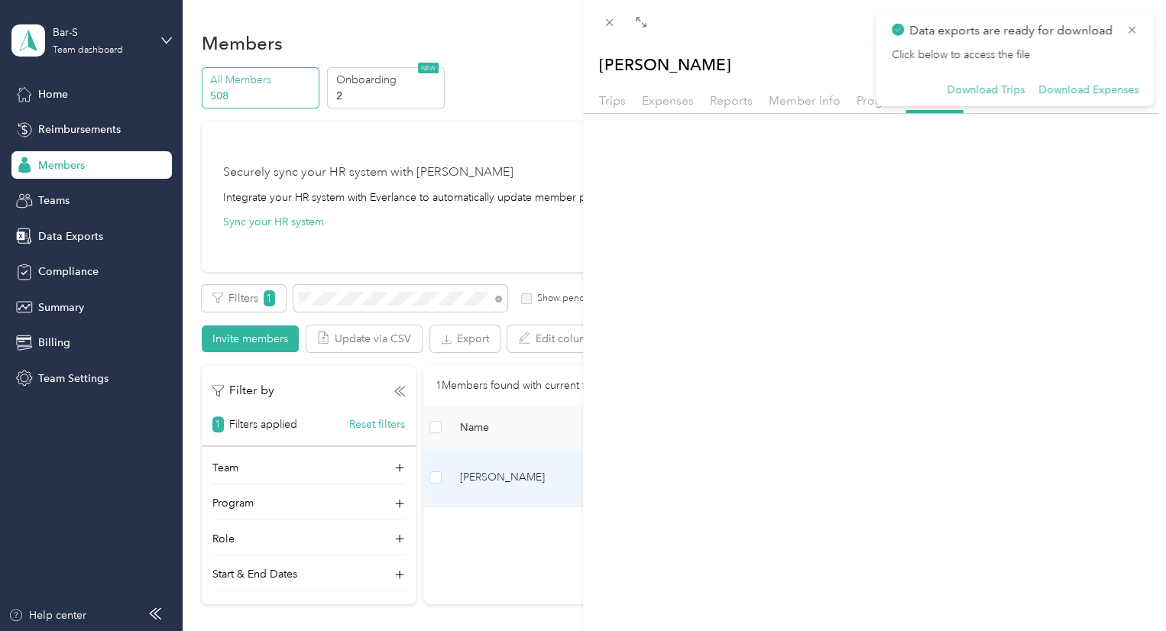
click at [988, 89] on body "Data exports are ready for download Click below to access the file Download Tri…" at bounding box center [579, 315] width 1158 height 631
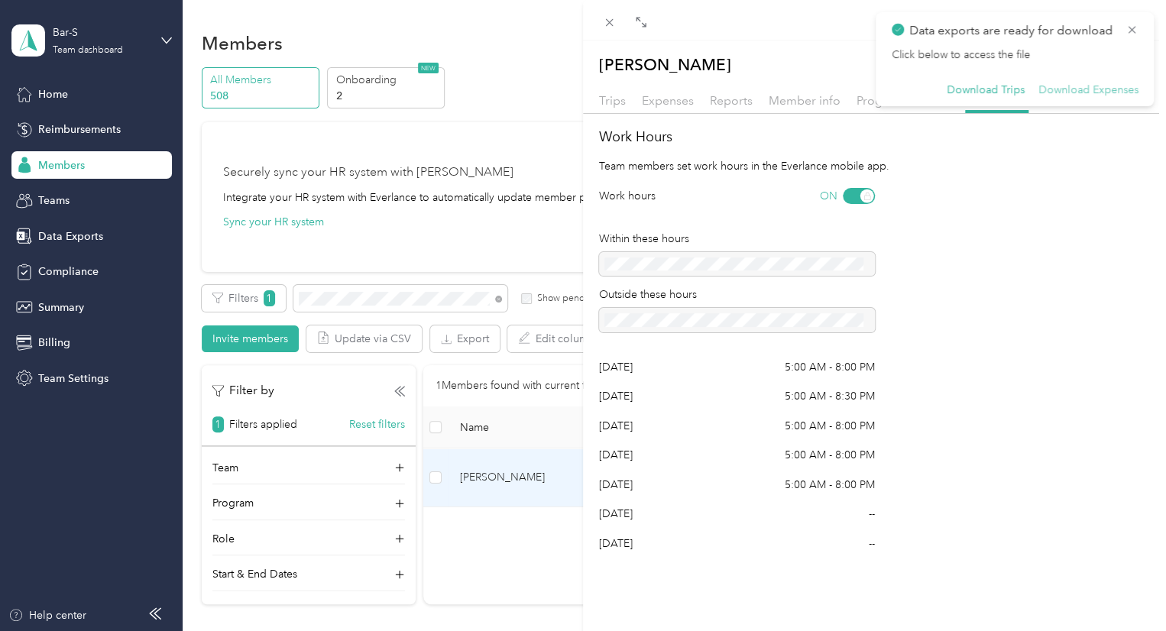
click at [1061, 88] on button "Download Expenses" at bounding box center [1088, 90] width 100 height 14
click at [975, 88] on button "Download Trips" at bounding box center [985, 90] width 78 height 14
click at [1131, 28] on icon at bounding box center [1131, 30] width 12 height 14
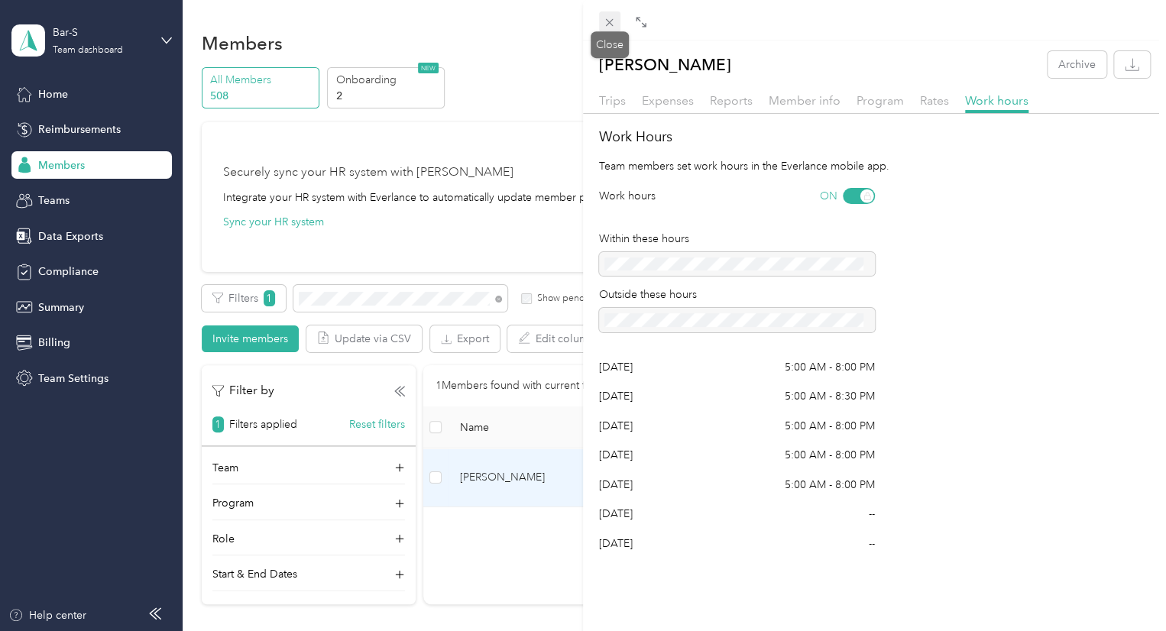
click at [605, 20] on icon at bounding box center [609, 22] width 13 height 13
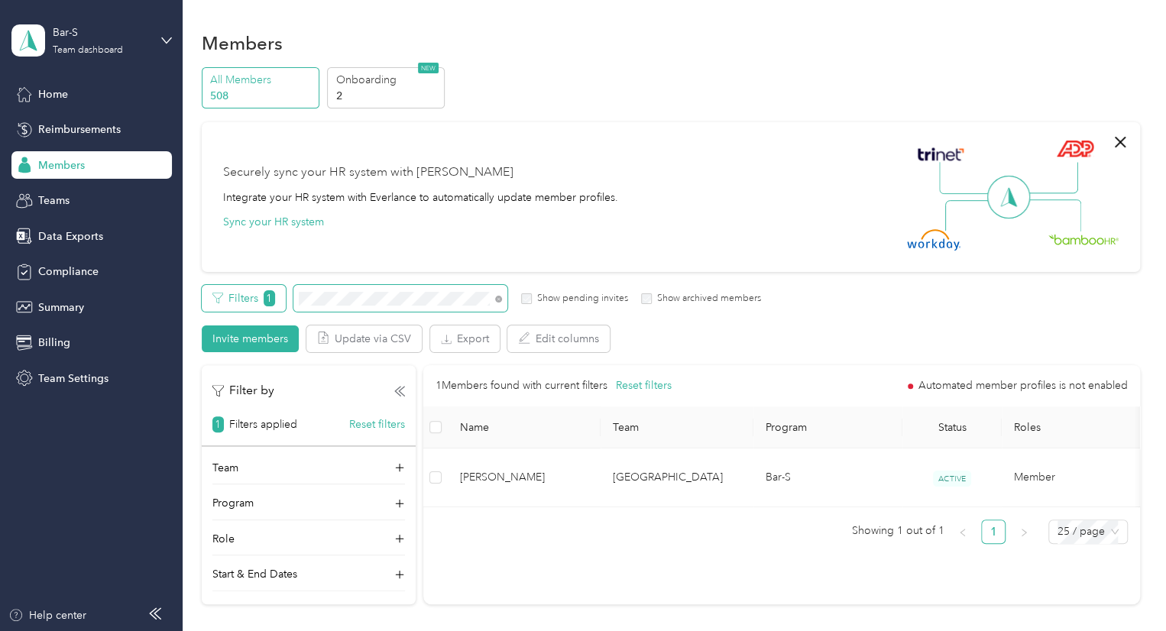
click at [264, 303] on div "Filters 1 Show pending invites Show archived members" at bounding box center [482, 298] width 560 height 27
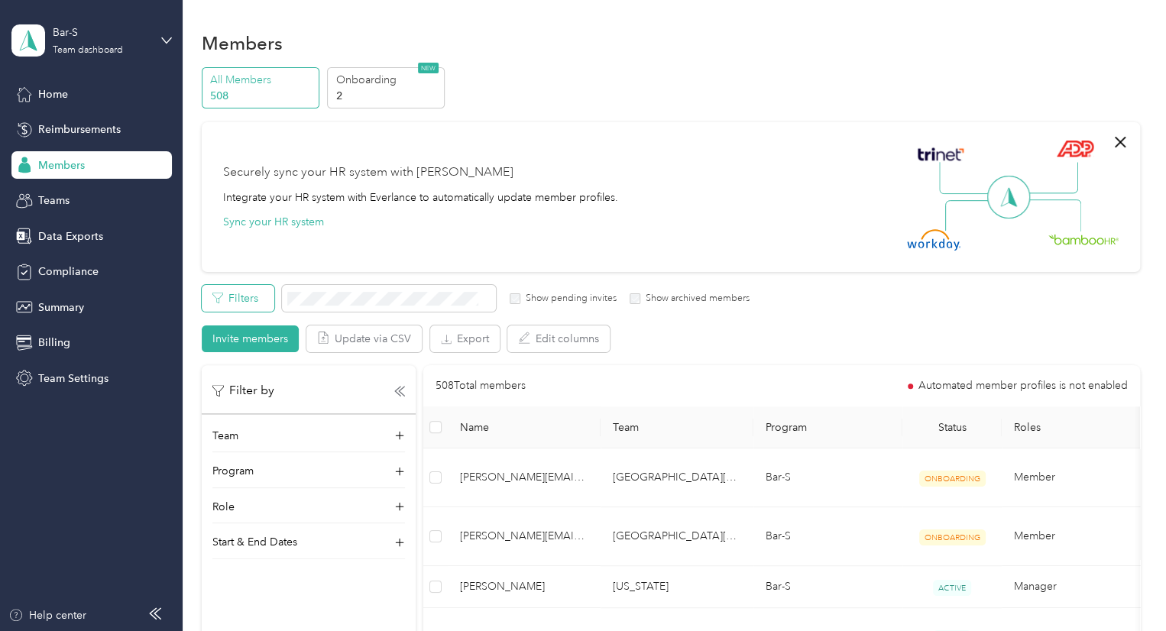
click at [92, 165] on div "Members" at bounding box center [91, 165] width 160 height 28
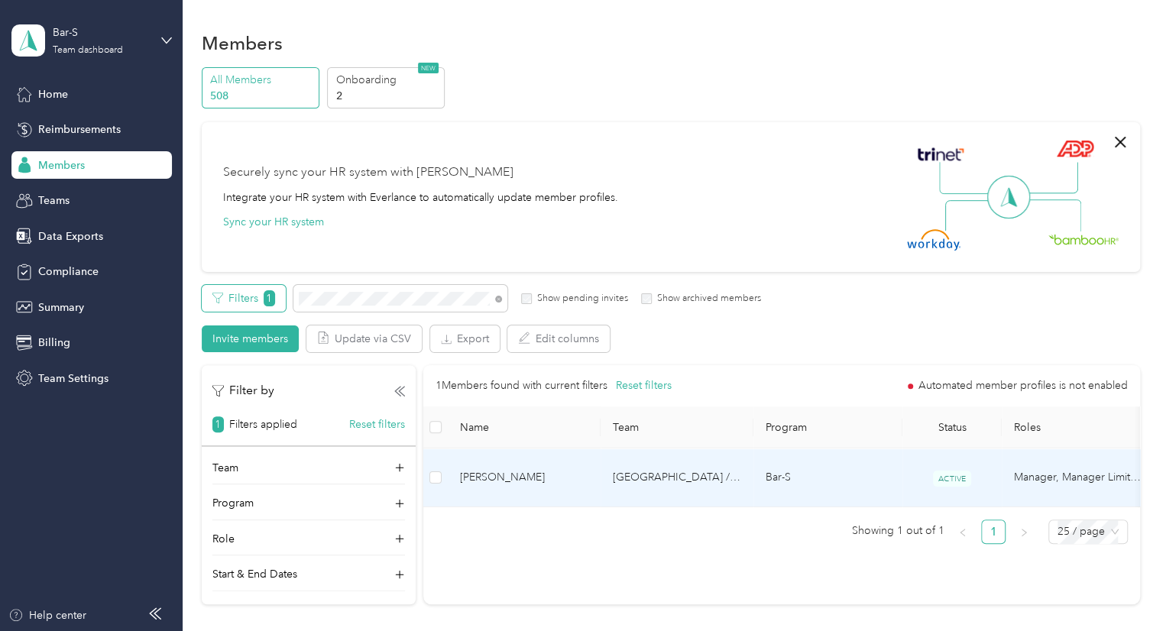
click at [445, 468] on td at bounding box center [435, 477] width 24 height 59
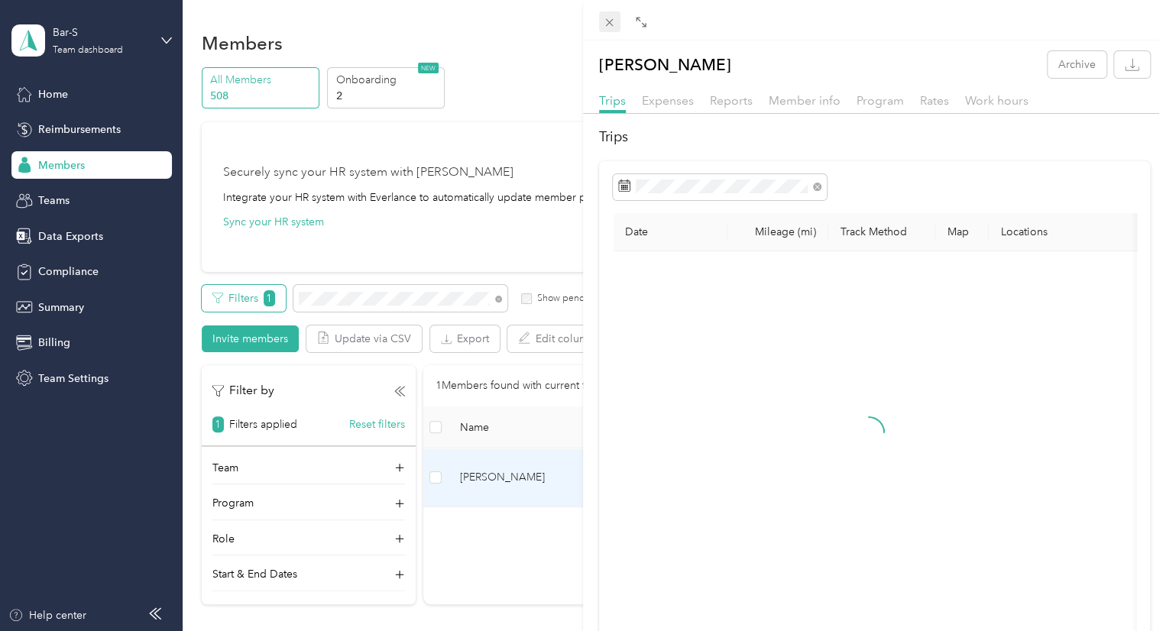
click at [613, 21] on icon at bounding box center [609, 22] width 13 height 13
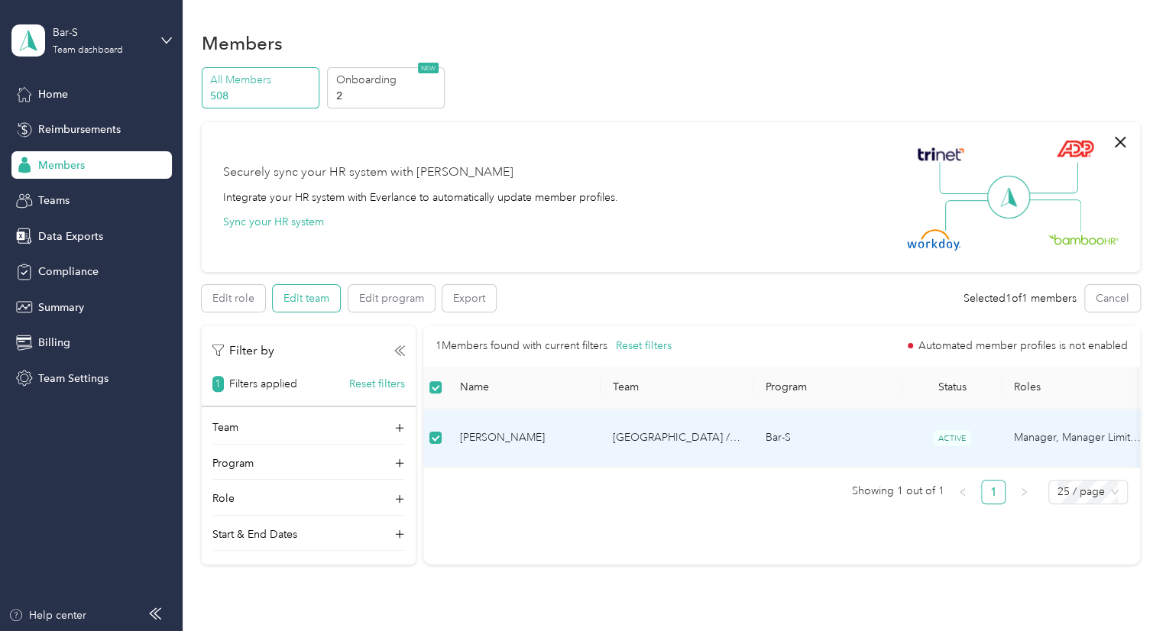
click at [317, 303] on button "Edit team" at bounding box center [306, 298] width 67 height 27
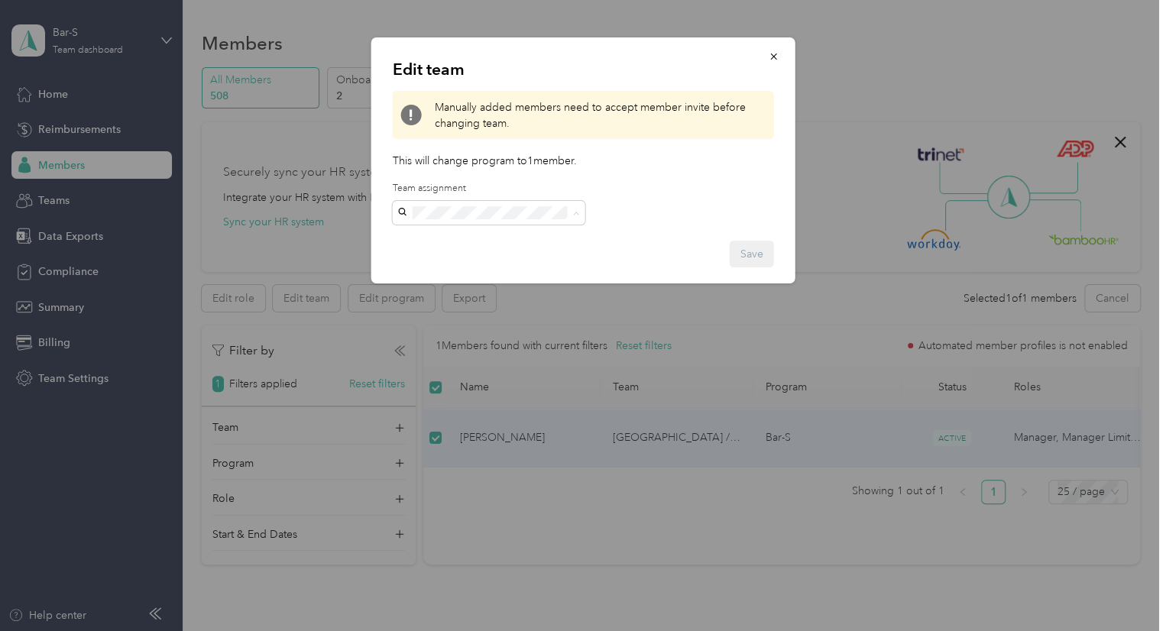
click at [468, 242] on div "Las Vegas [PERSON_NAME]" at bounding box center [488, 248] width 171 height 35
click at [752, 251] on button "Save" at bounding box center [752, 254] width 44 height 27
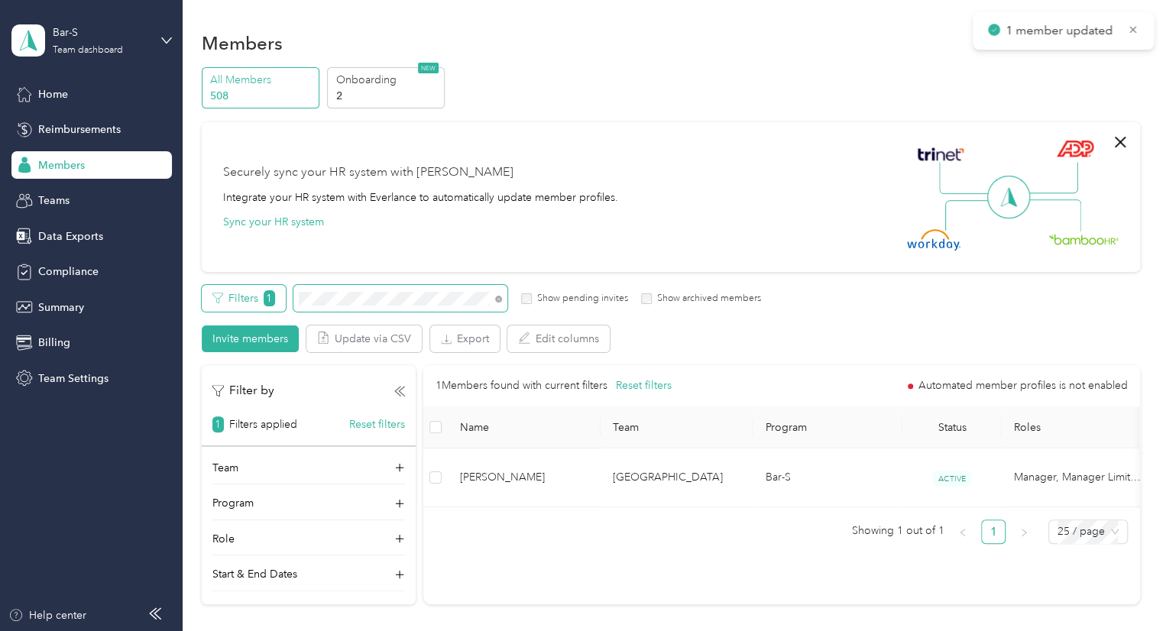
click at [222, 297] on div "Filters 1 Show pending invites Show archived members" at bounding box center [482, 298] width 560 height 27
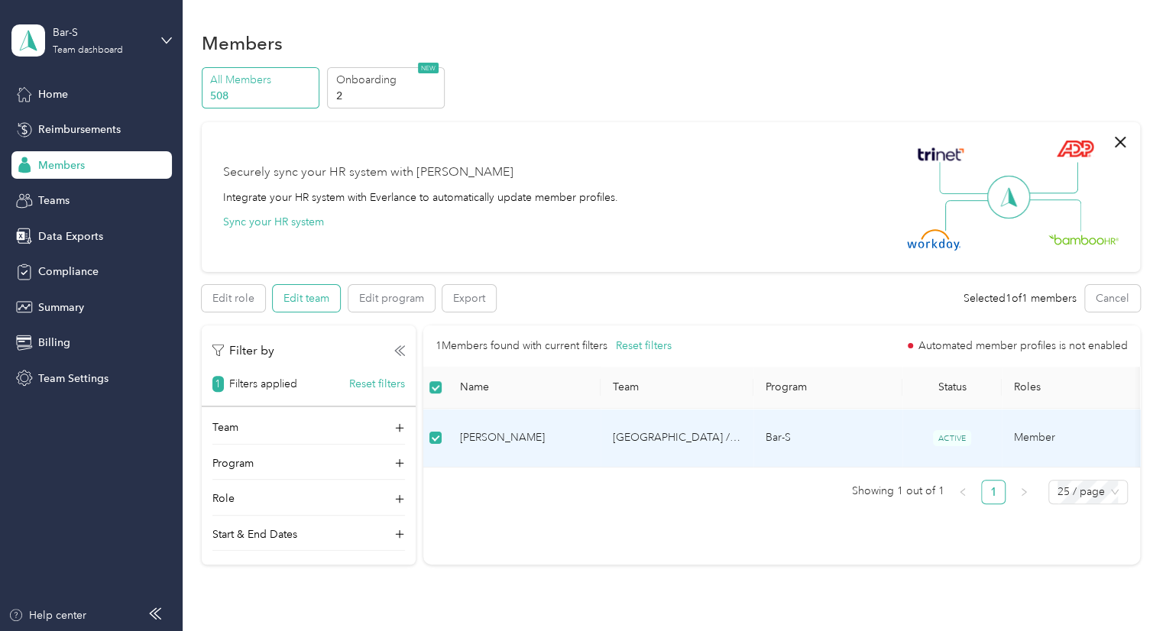
click at [320, 296] on button "Edit team" at bounding box center [306, 298] width 67 height 27
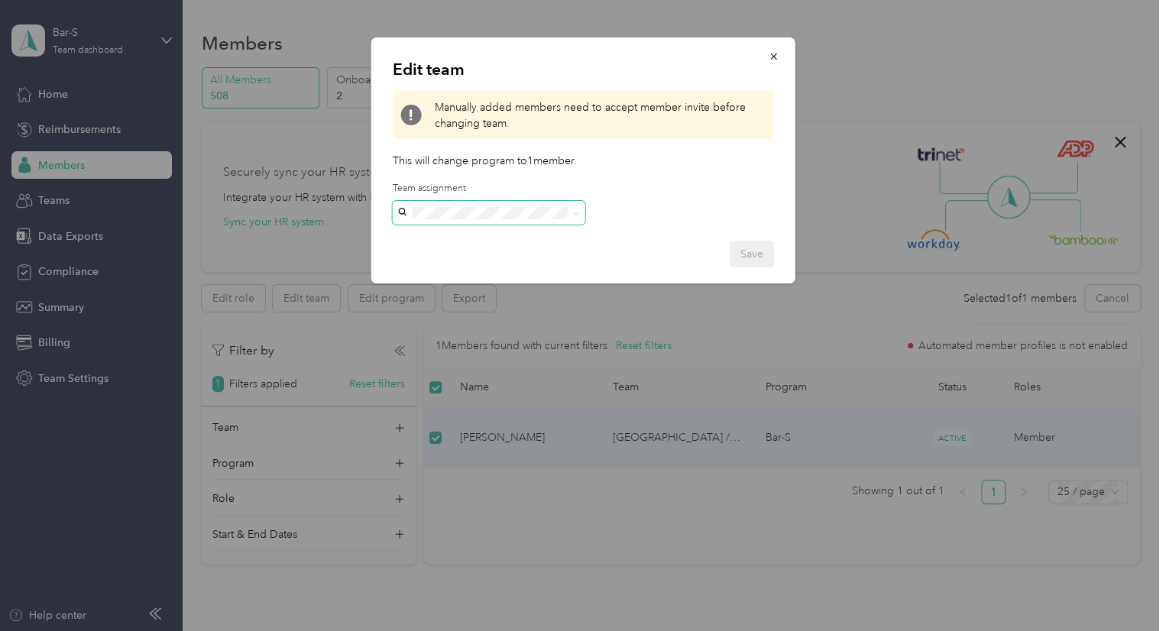
click at [568, 216] on span at bounding box center [574, 213] width 12 height 11
click at [574, 215] on icon at bounding box center [576, 213] width 5 height 3
click at [482, 243] on div "Las Vegas [PERSON_NAME] +1 more" at bounding box center [488, 248] width 171 height 35
click at [752, 251] on button "Save" at bounding box center [752, 254] width 44 height 27
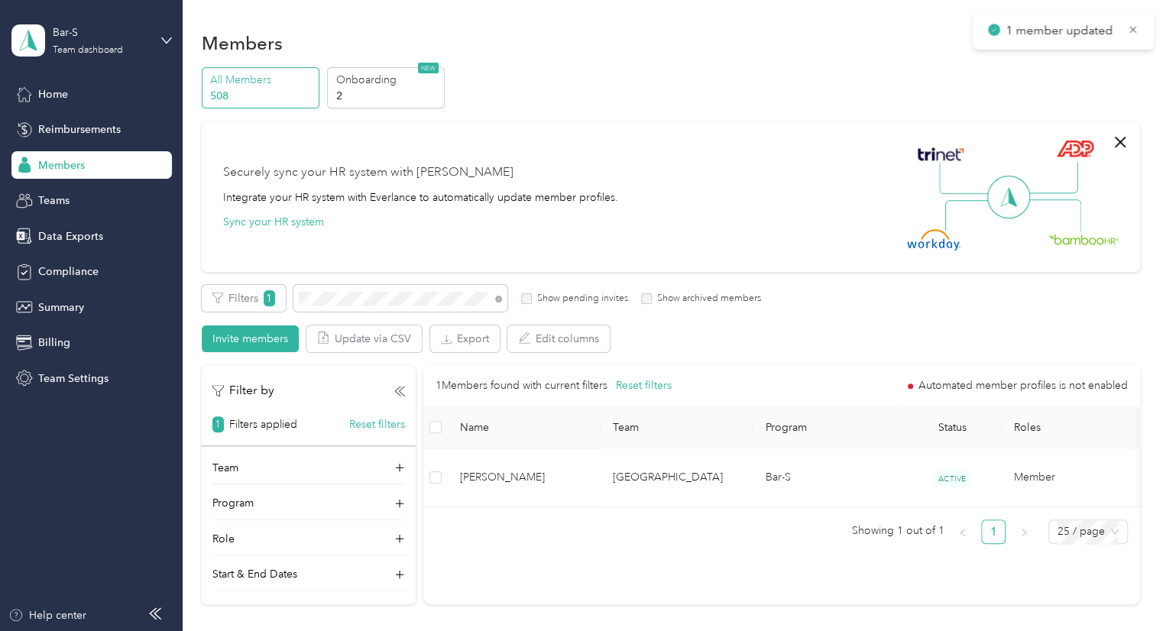
click at [64, 173] on div "Members" at bounding box center [91, 165] width 160 height 28
click at [565, 552] on div "1 Members found with current filters Reset filters Automated member profiles is…" at bounding box center [781, 484] width 717 height 239
click at [238, 282] on div "All Members 508 Onboarding 2 NEW Securely sync your HR system with Everlance In…" at bounding box center [671, 342] width 938 height 551
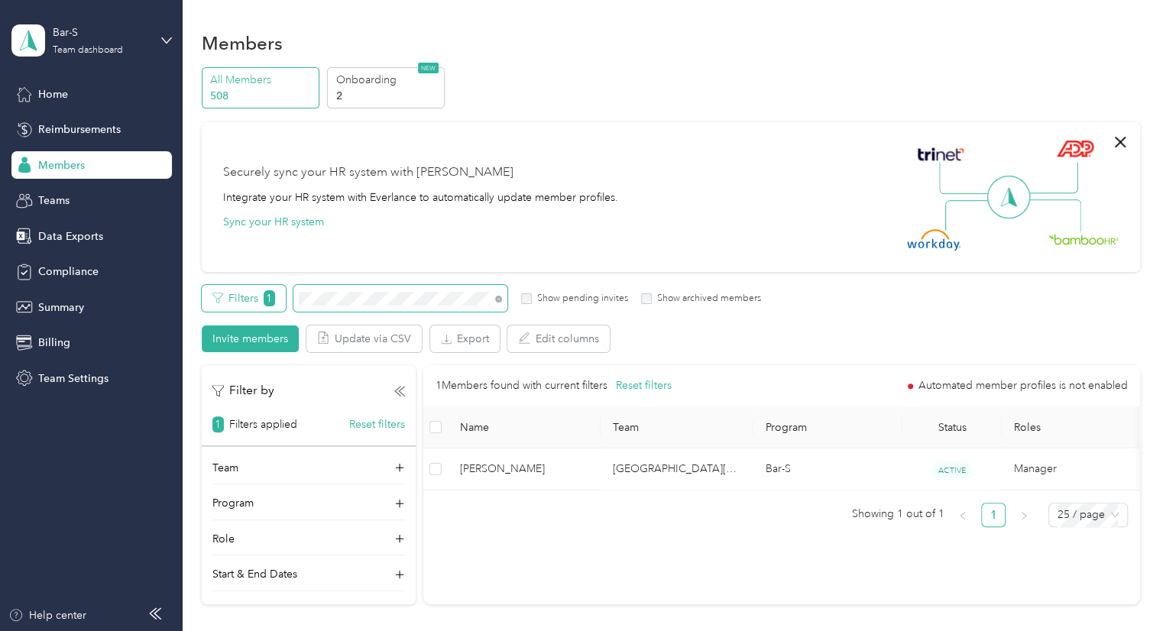
click at [251, 288] on div "Filters 1 Show pending invites Show archived members" at bounding box center [482, 298] width 560 height 27
